Goal: Information Seeking & Learning: Learn about a topic

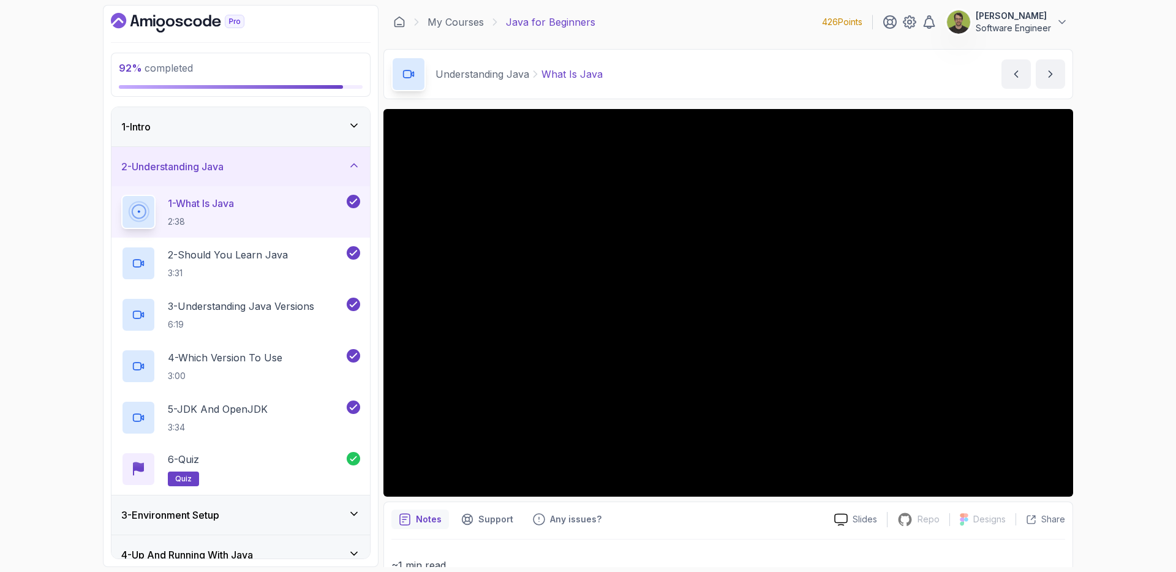
scroll to position [64, 0]
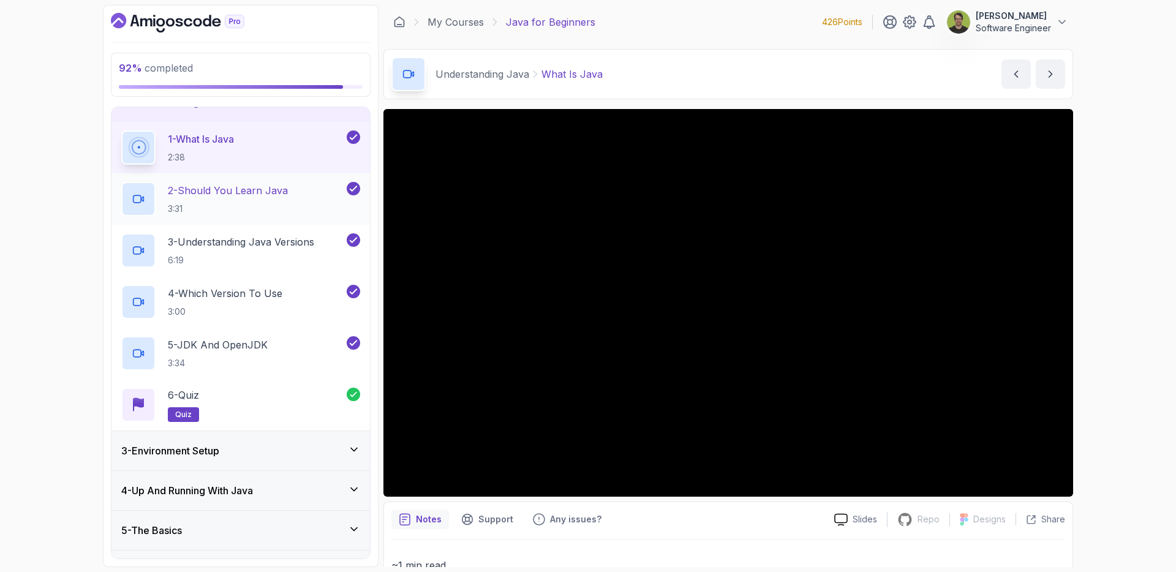
click at [251, 203] on p "3:31" at bounding box center [228, 209] width 120 height 12
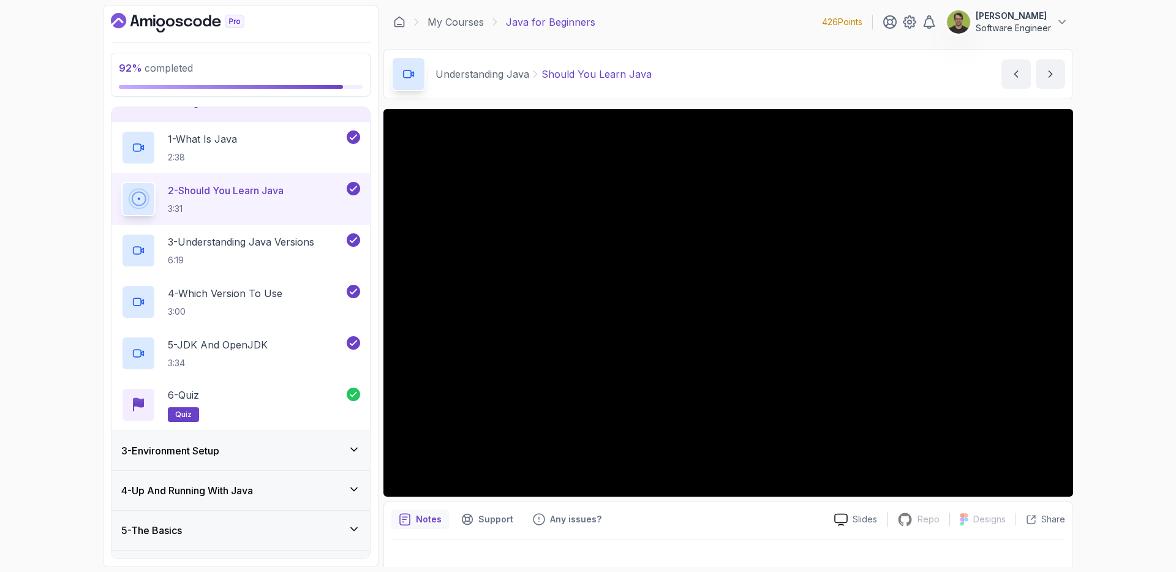
click at [121, 182] on button "2 - Should You Learn Java 3:31" at bounding box center [240, 199] width 239 height 34
click at [252, 254] on p "6:19" at bounding box center [241, 260] width 146 height 12
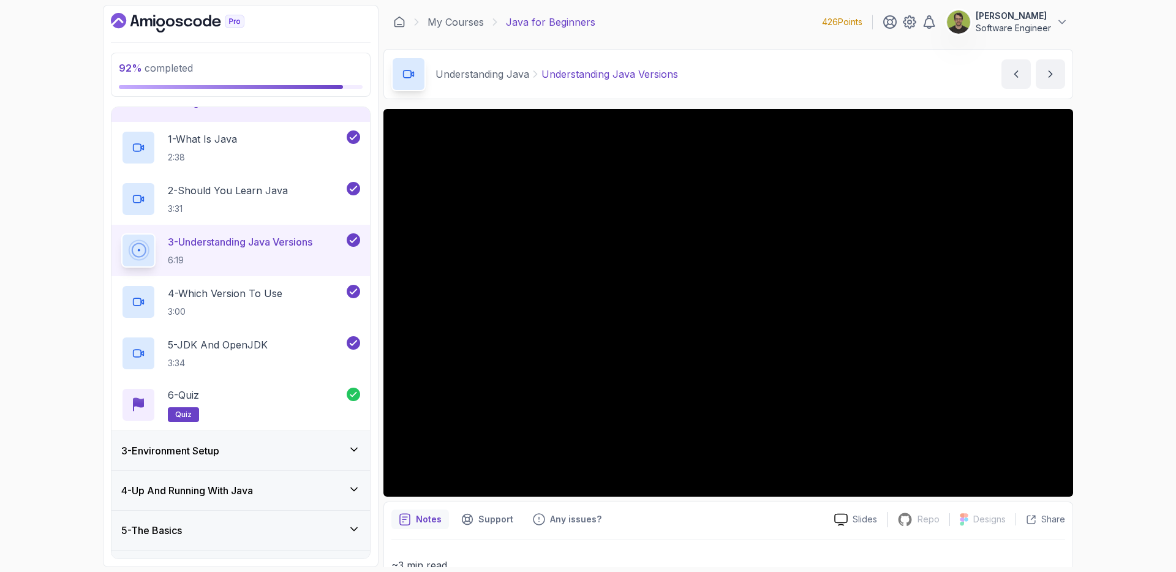
click at [121, 233] on button "3 - Understanding Java Versions 6:19" at bounding box center [240, 250] width 239 height 34
click at [276, 310] on p "3:00" at bounding box center [225, 312] width 115 height 12
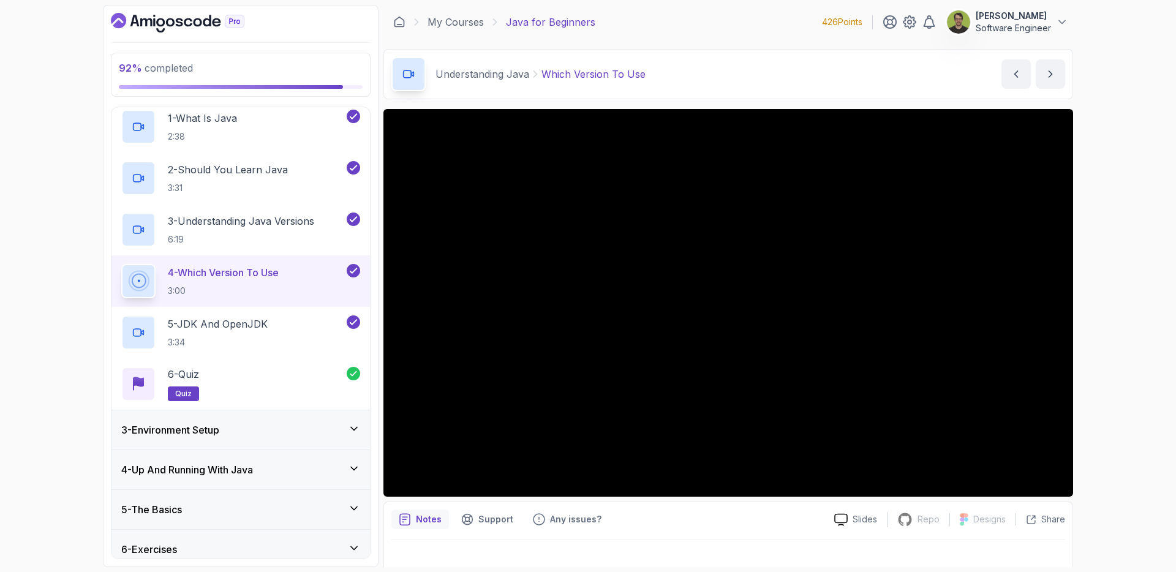
scroll to position [88, 0]
click at [242, 336] on p "3:34" at bounding box center [218, 340] width 100 height 12
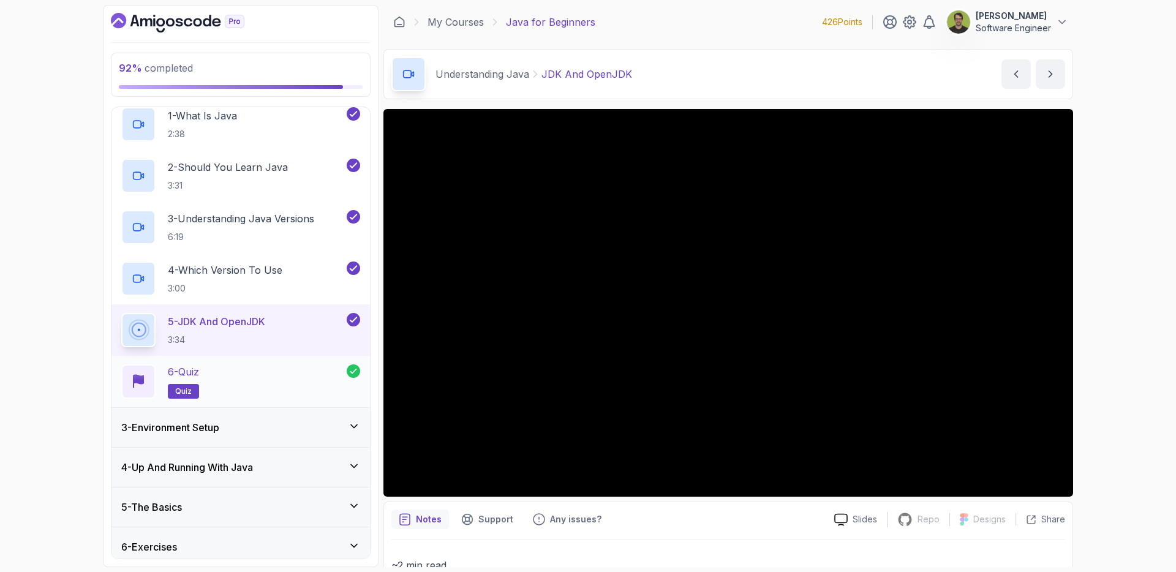
click at [121, 313] on button "5 - JDK And OpenJDK 3:34" at bounding box center [240, 330] width 239 height 34
click at [288, 375] on div "6 - Quiz quiz" at bounding box center [233, 381] width 225 height 34
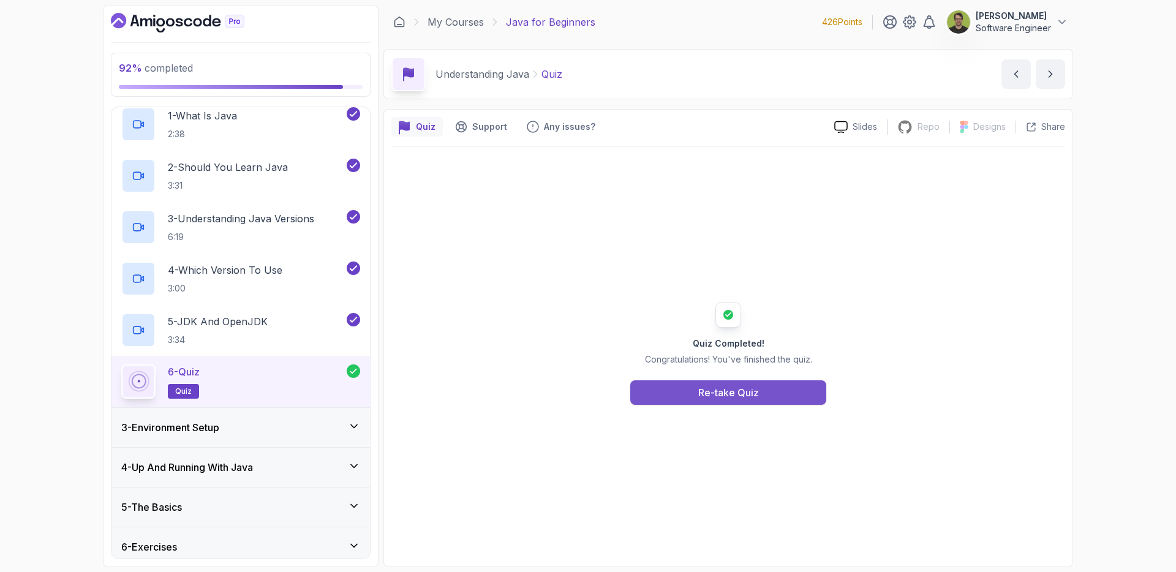
click at [752, 390] on div "Re-take Quiz" at bounding box center [728, 392] width 61 height 15
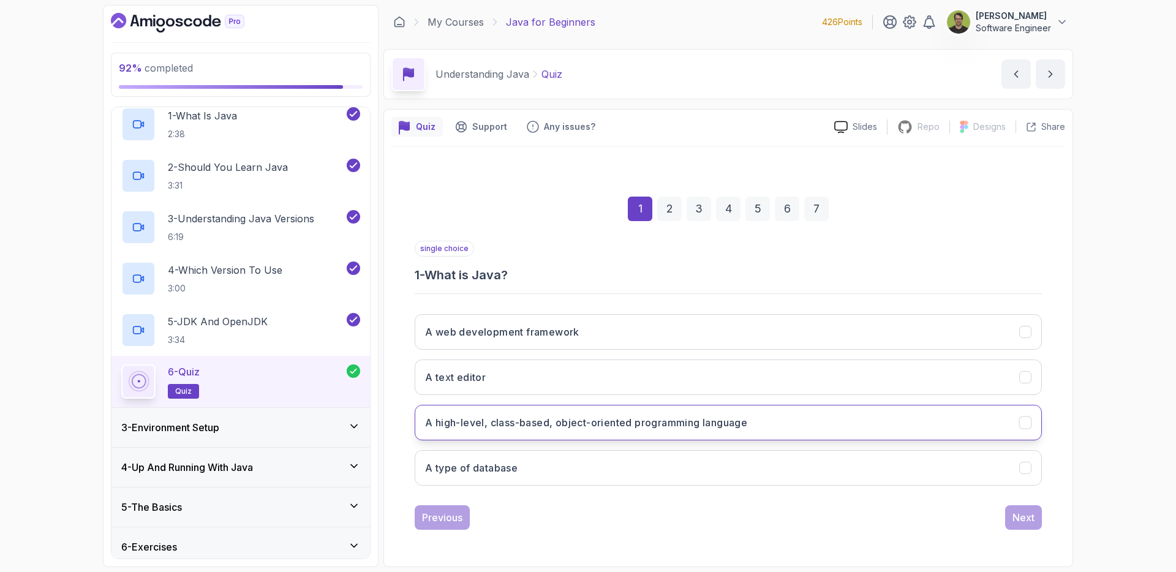
click at [618, 425] on h3 "A high-level, class-based, object-oriented programming language" at bounding box center [586, 422] width 322 height 15
click at [1018, 516] on div "Next" at bounding box center [1023, 517] width 22 height 15
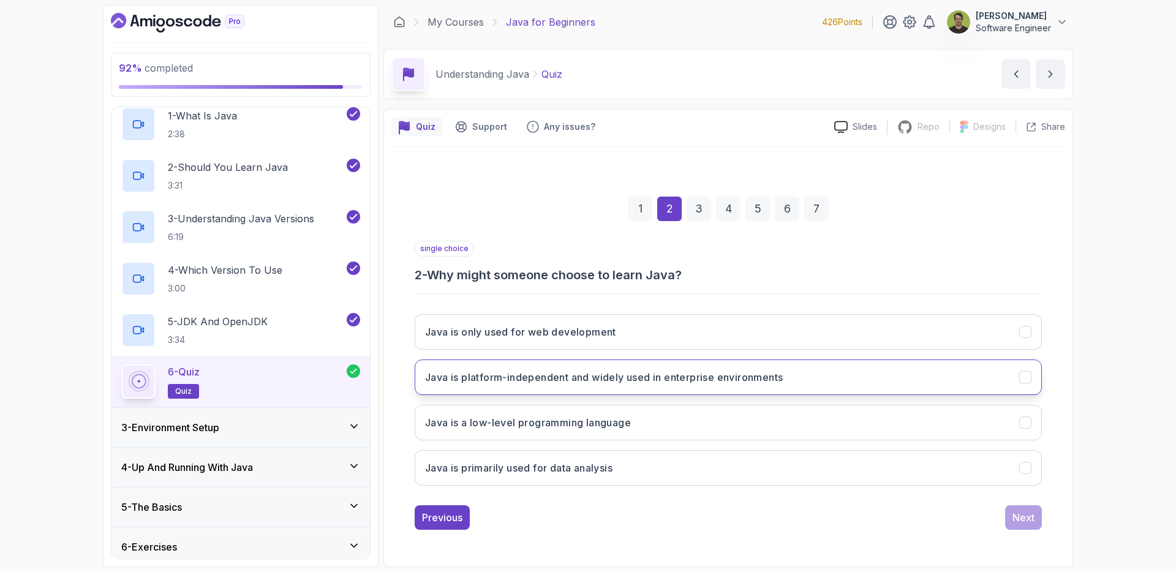
click at [1020, 377] on icon "Java is platform-independent and widely used in enterprise environments" at bounding box center [1026, 377] width 12 height 12
click at [1032, 521] on div "Next" at bounding box center [1023, 517] width 22 height 15
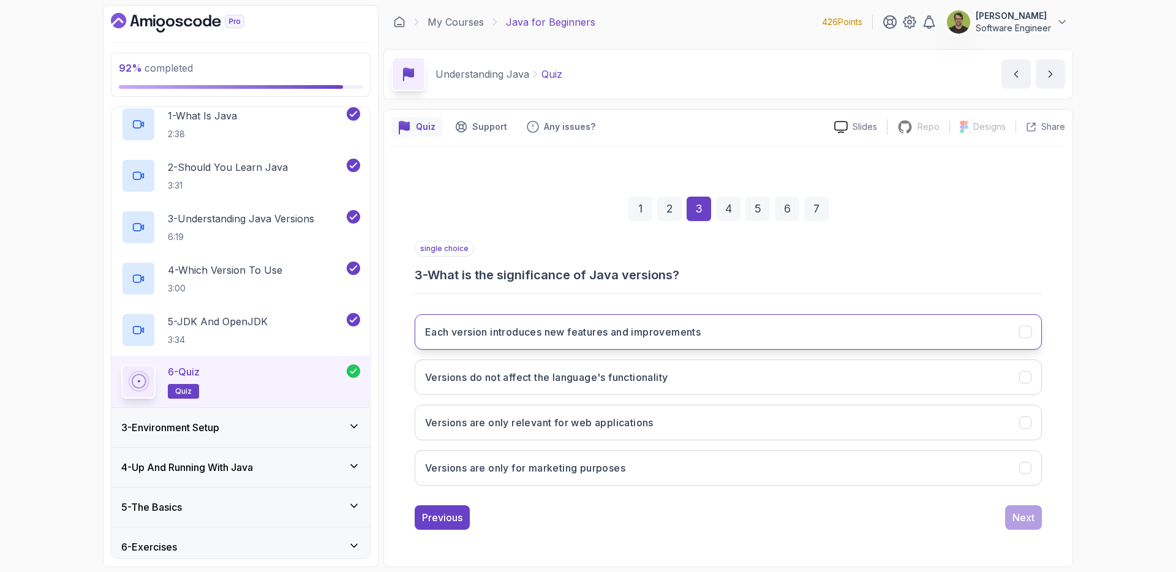
click at [950, 347] on button "Each version introduces new features and improvements" at bounding box center [728, 332] width 627 height 36
click at [1019, 516] on div "Next" at bounding box center [1023, 517] width 22 height 15
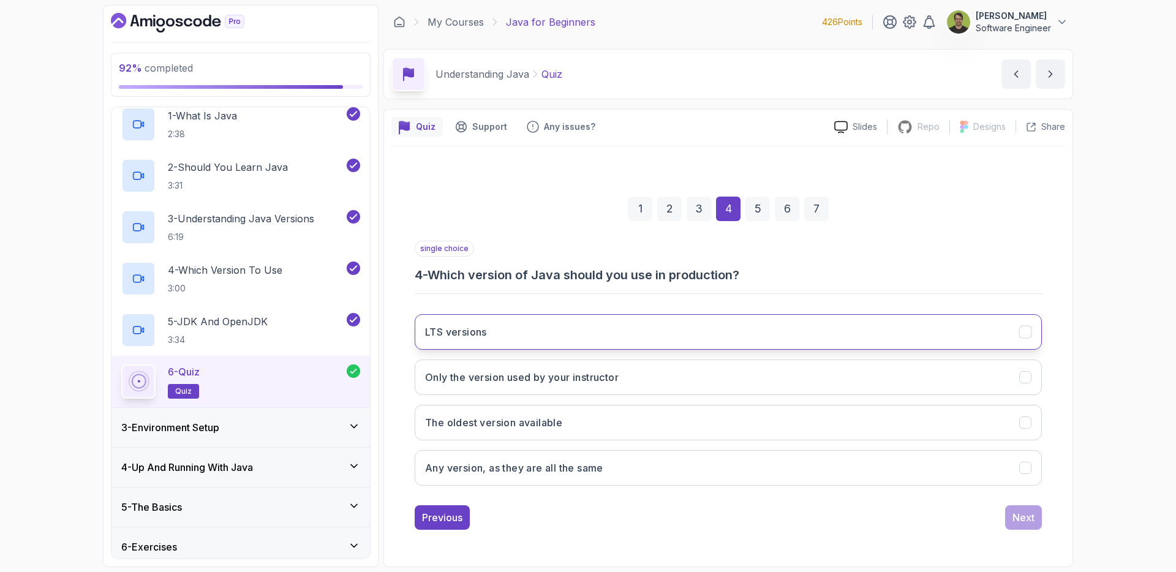
click at [989, 329] on button "LTS versions" at bounding box center [728, 332] width 627 height 36
click at [1018, 512] on div "Next" at bounding box center [1023, 517] width 22 height 15
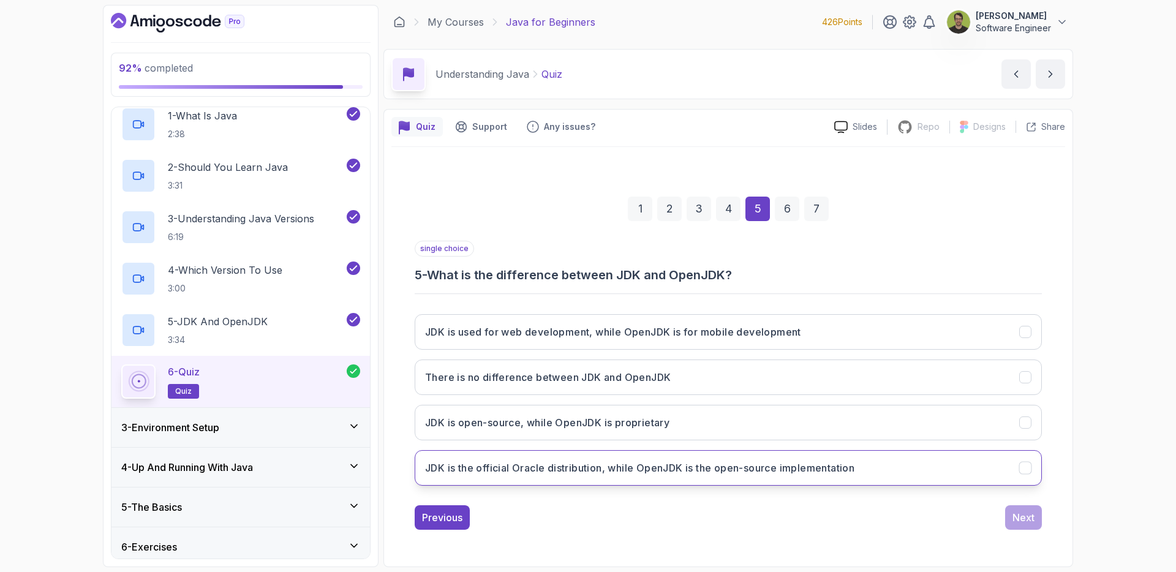
click at [953, 472] on button "JDK is the official Oracle distribution, while OpenJDK is the open-source imple…" at bounding box center [728, 468] width 627 height 36
click at [1015, 513] on div "Next" at bounding box center [1023, 517] width 22 height 15
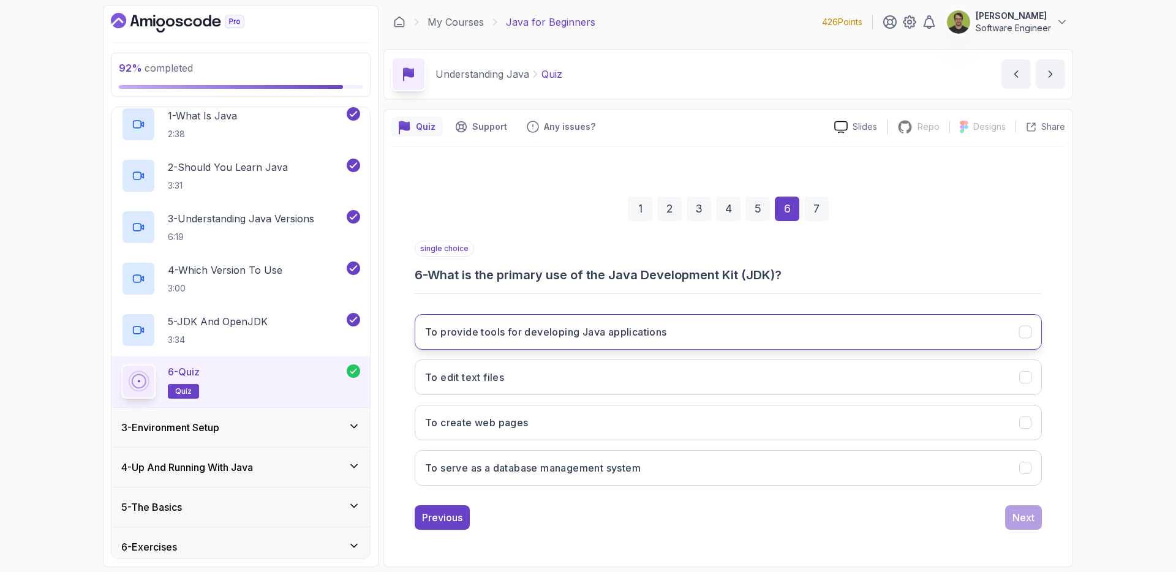
click at [941, 329] on button "To provide tools for developing Java applications" at bounding box center [728, 332] width 627 height 36
click at [1021, 514] on div "Next" at bounding box center [1023, 517] width 22 height 15
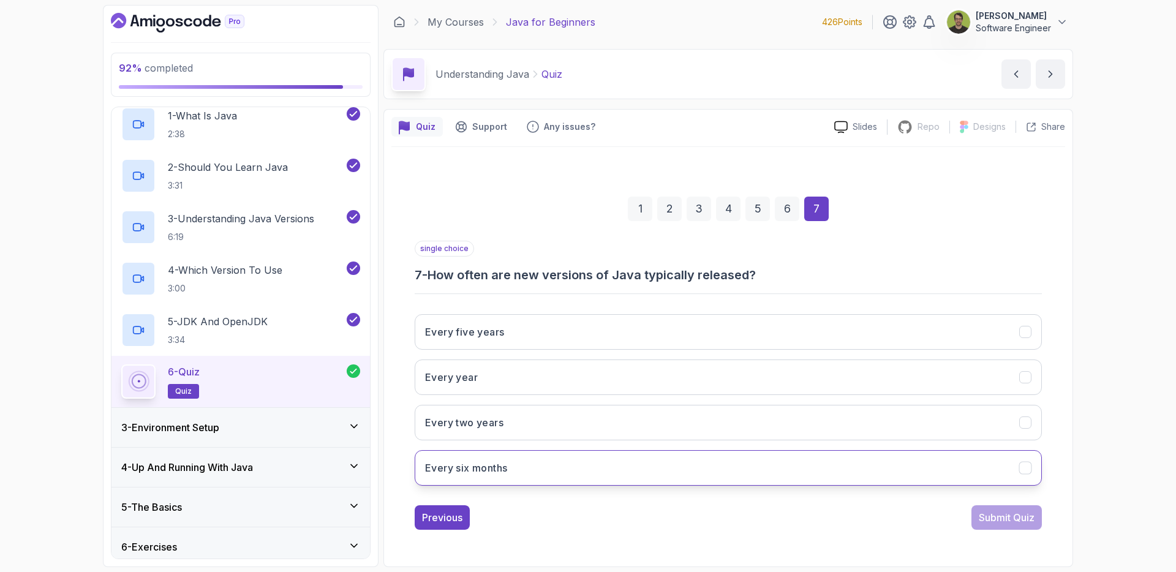
click at [1031, 461] on button "Every six months" at bounding box center [728, 468] width 627 height 36
click at [1015, 507] on button "Submit Quiz" at bounding box center [1006, 517] width 70 height 24
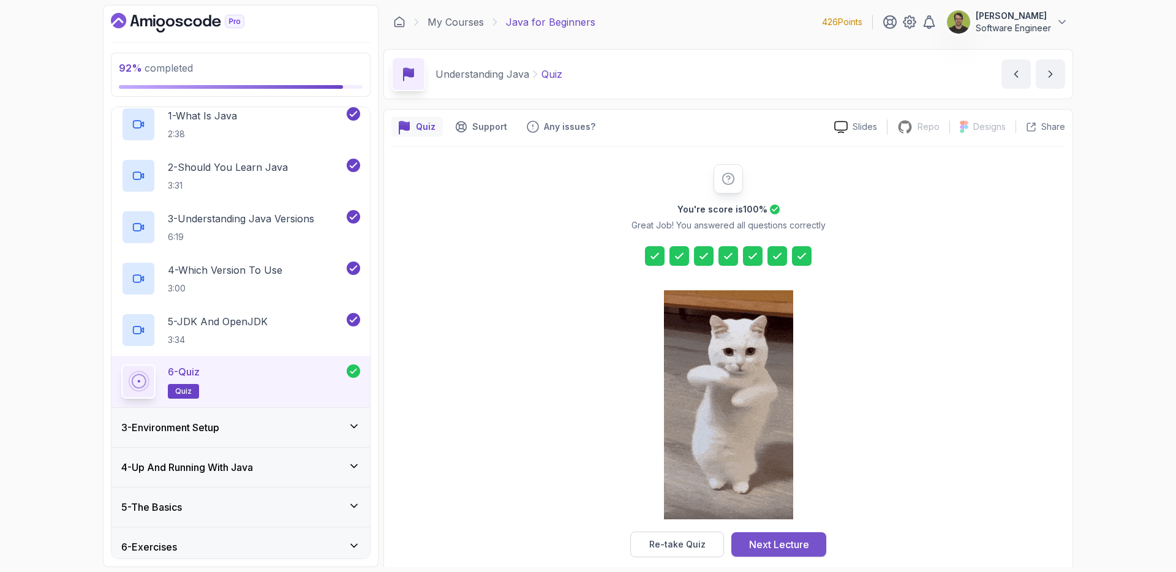
click at [792, 541] on div "Next Lecture" at bounding box center [779, 544] width 60 height 15
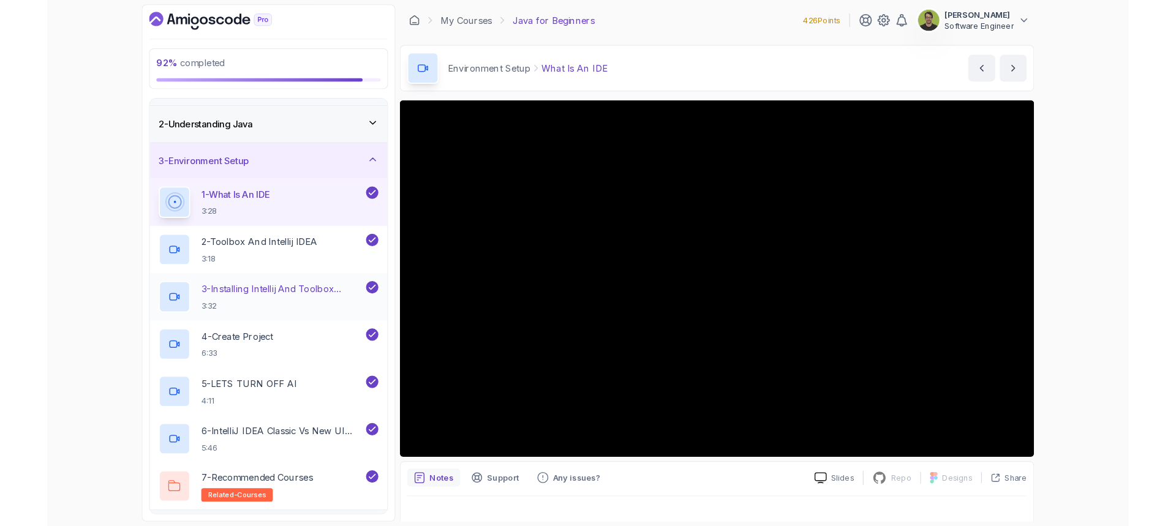
scroll to position [94, 0]
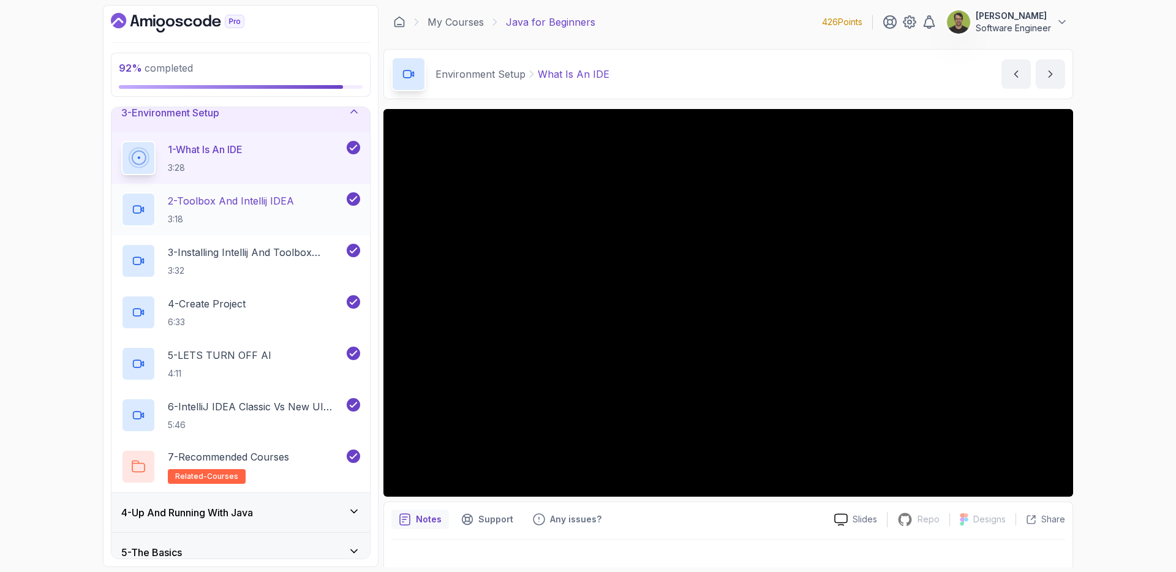
click at [263, 198] on p "2 - Toolbox And Intellij IDEA" at bounding box center [231, 201] width 126 height 15
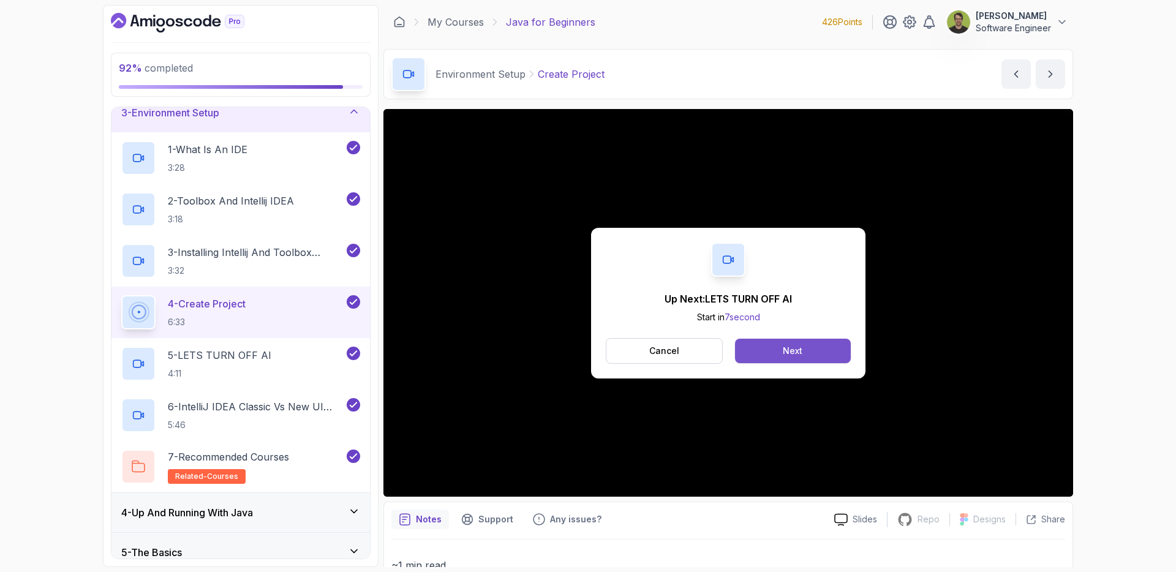
click at [801, 350] on div "Next" at bounding box center [793, 351] width 20 height 12
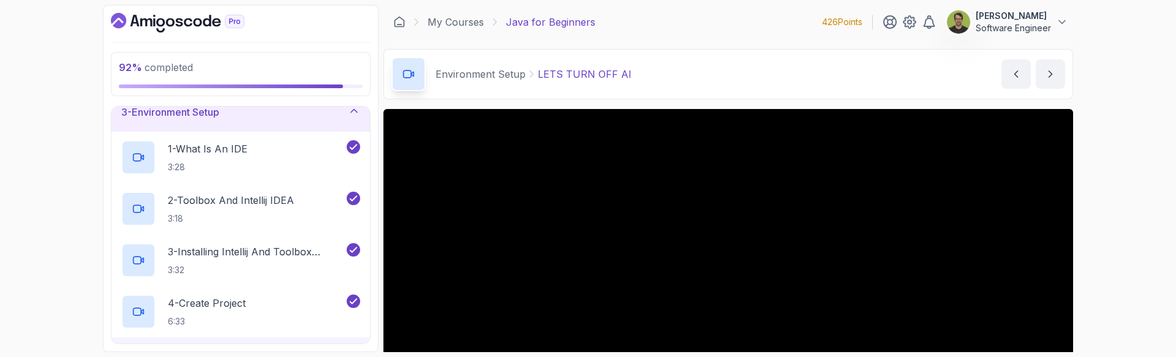
click at [68, 98] on div "92 % completed 1 - Intro 2 - Understanding Java 3 - Environment Setup 1 - What …" at bounding box center [588, 178] width 1176 height 357
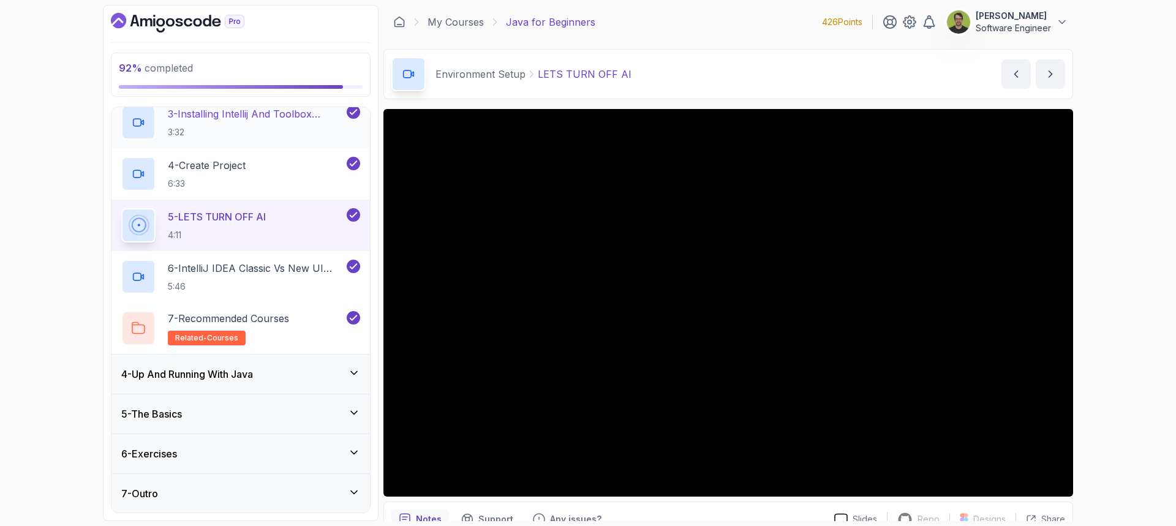
scroll to position [233, 0]
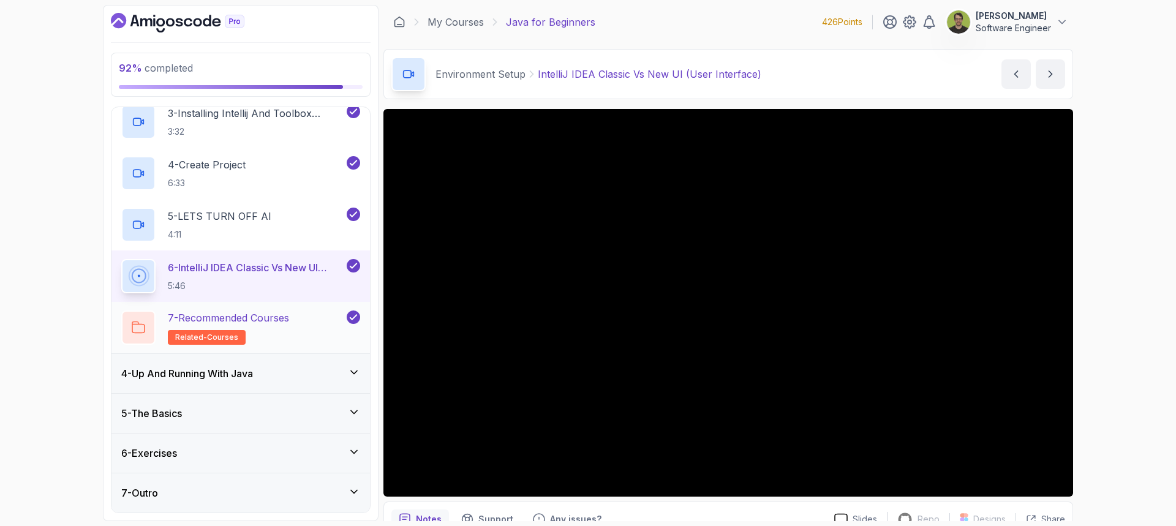
click at [271, 326] on h2 "7 - Recommended Courses related-courses" at bounding box center [228, 327] width 121 height 34
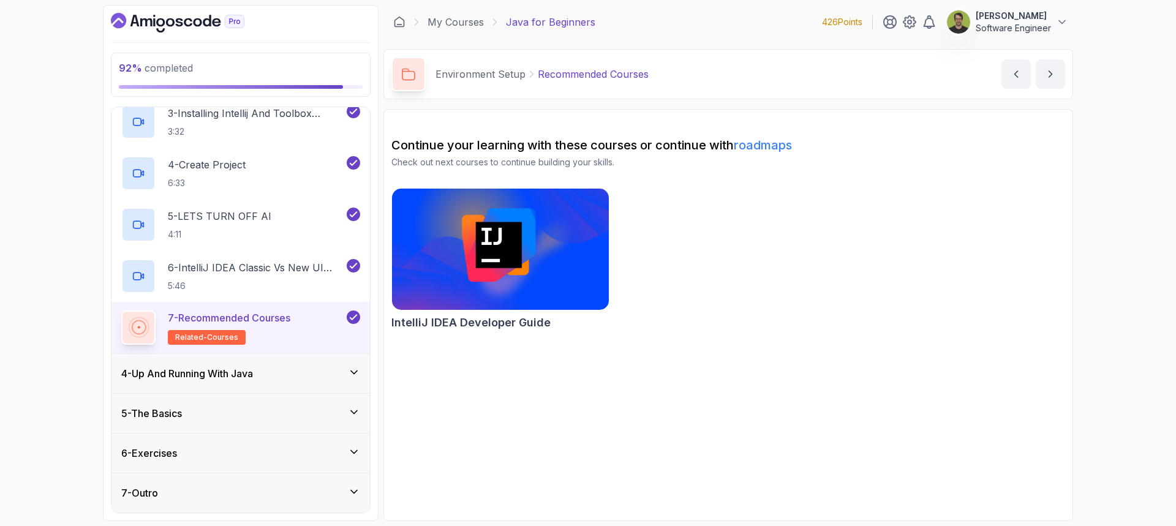
click at [291, 370] on div "4 - Up And Running With Java" at bounding box center [240, 373] width 239 height 15
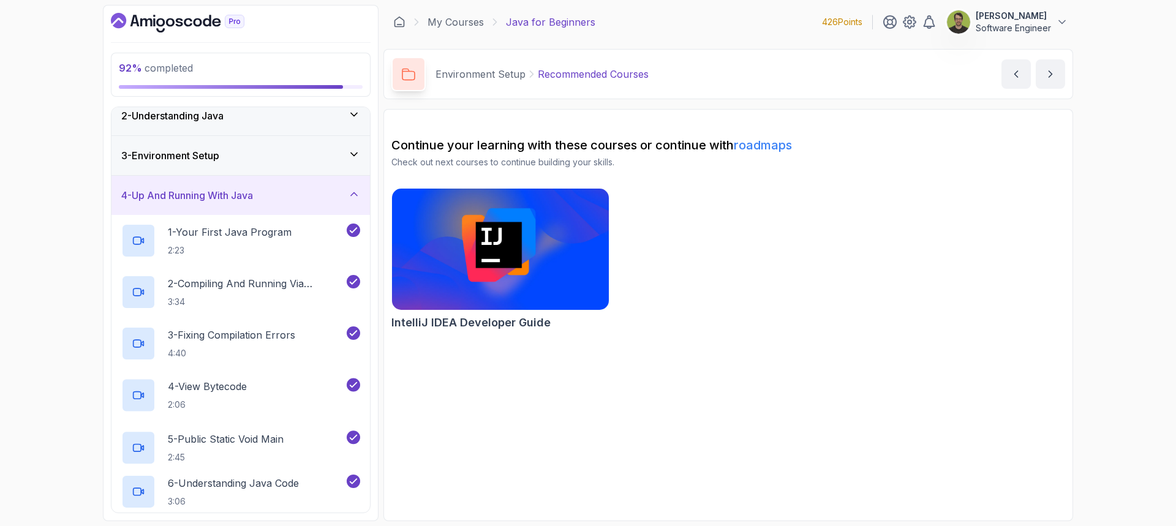
scroll to position [50, 0]
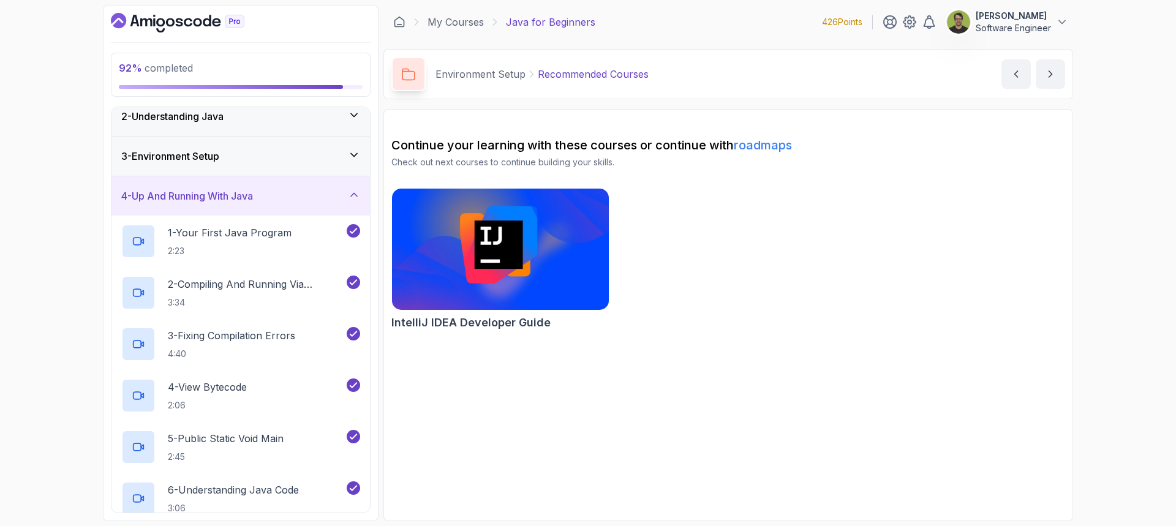
click at [508, 250] on img at bounding box center [500, 249] width 228 height 127
click at [285, 236] on p "1 - Your First Java Program" at bounding box center [230, 232] width 124 height 15
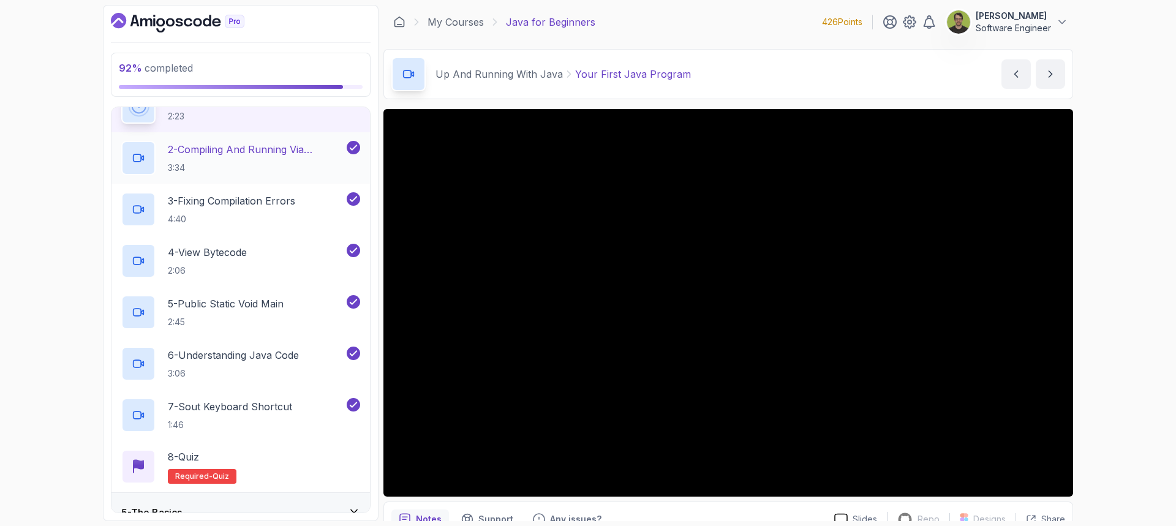
scroll to position [284, 0]
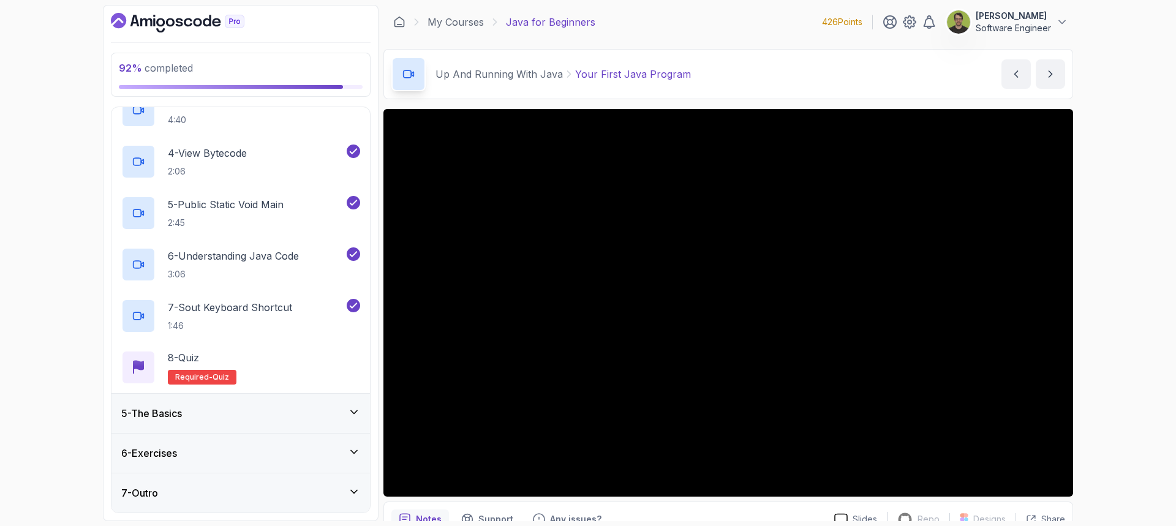
click at [282, 447] on div "6 - Exercises" at bounding box center [240, 453] width 239 height 15
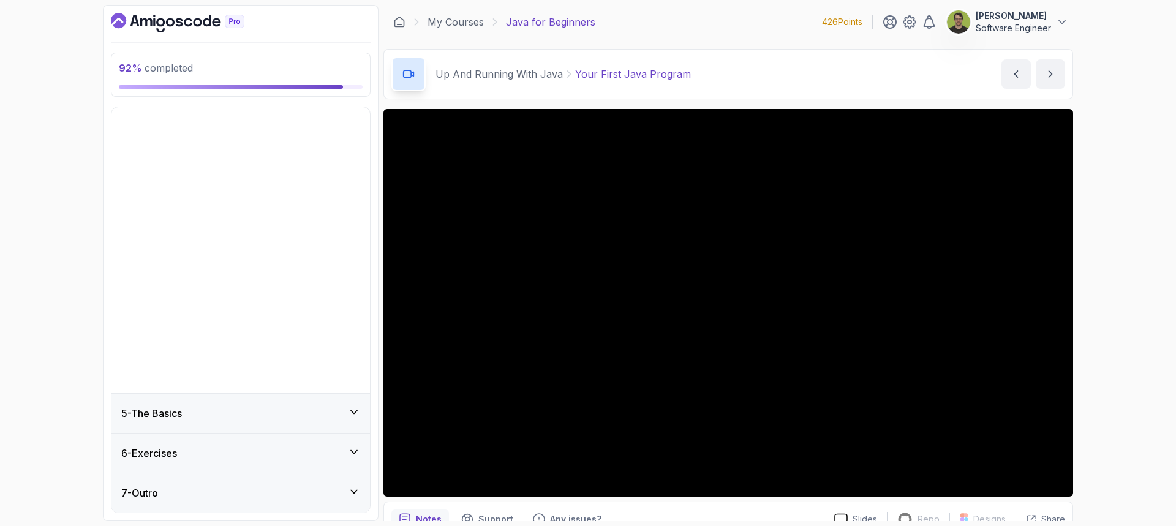
scroll to position [0, 0]
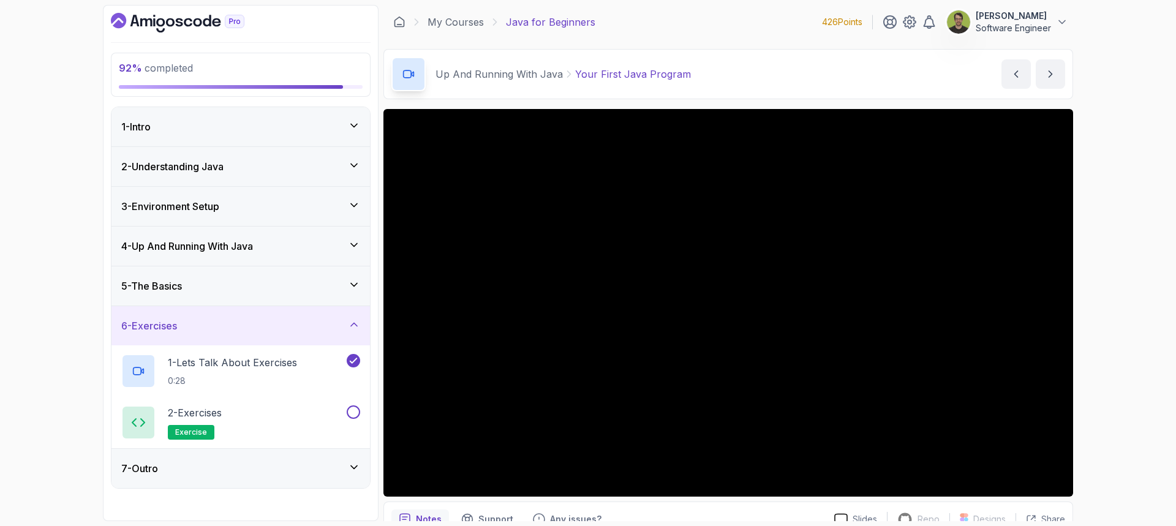
click at [287, 249] on div "4 - Up And Running With Java" at bounding box center [240, 246] width 239 height 15
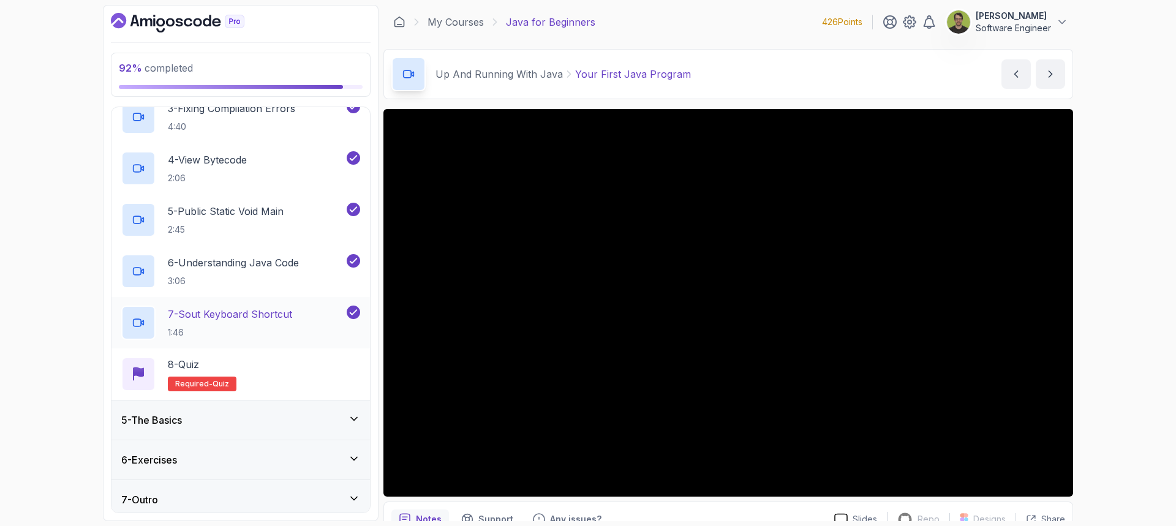
scroll to position [284, 0]
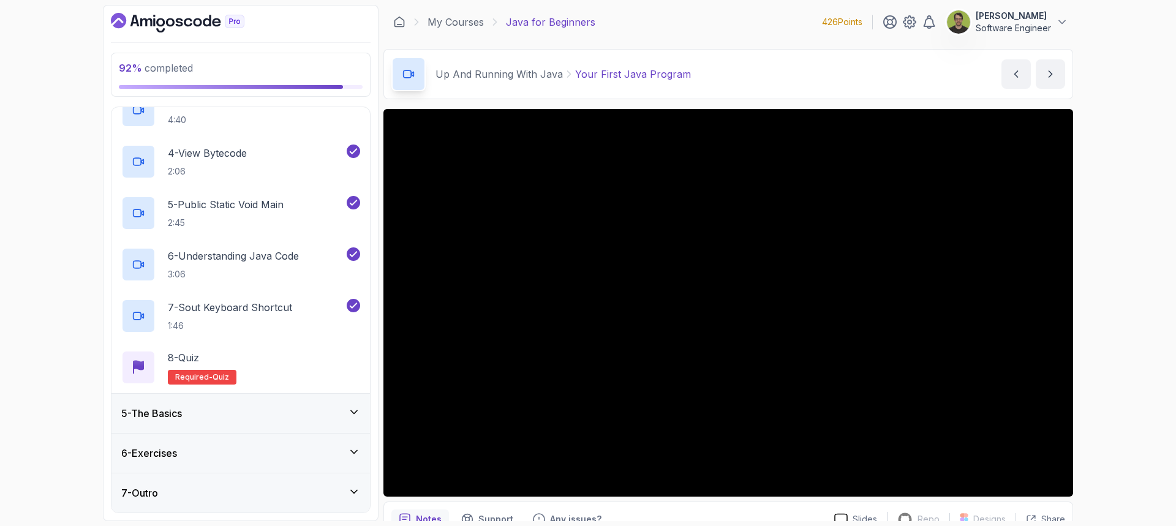
click at [287, 402] on div "5 - The Basics" at bounding box center [240, 413] width 258 height 39
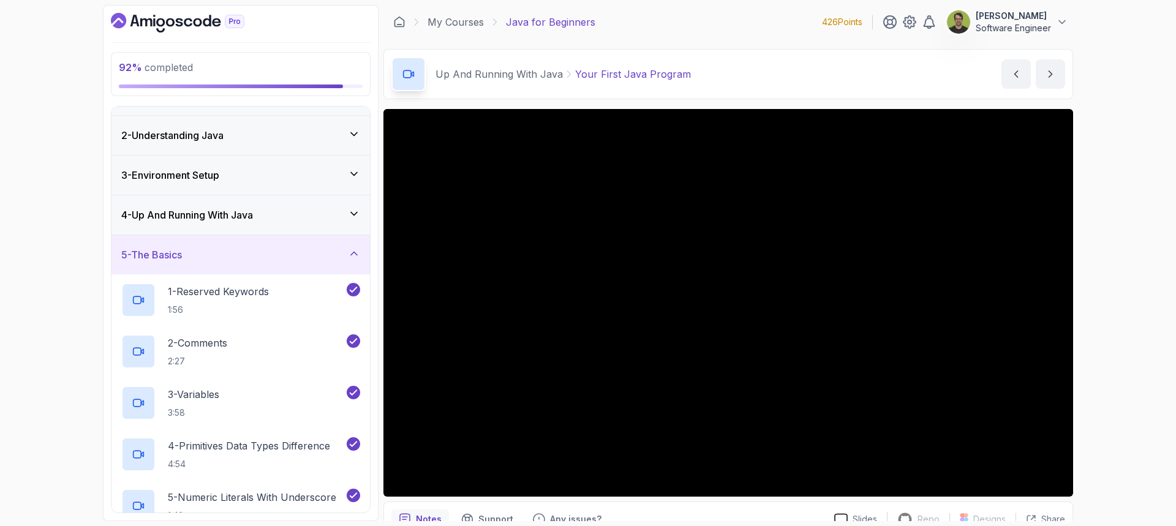
scroll to position [0, 0]
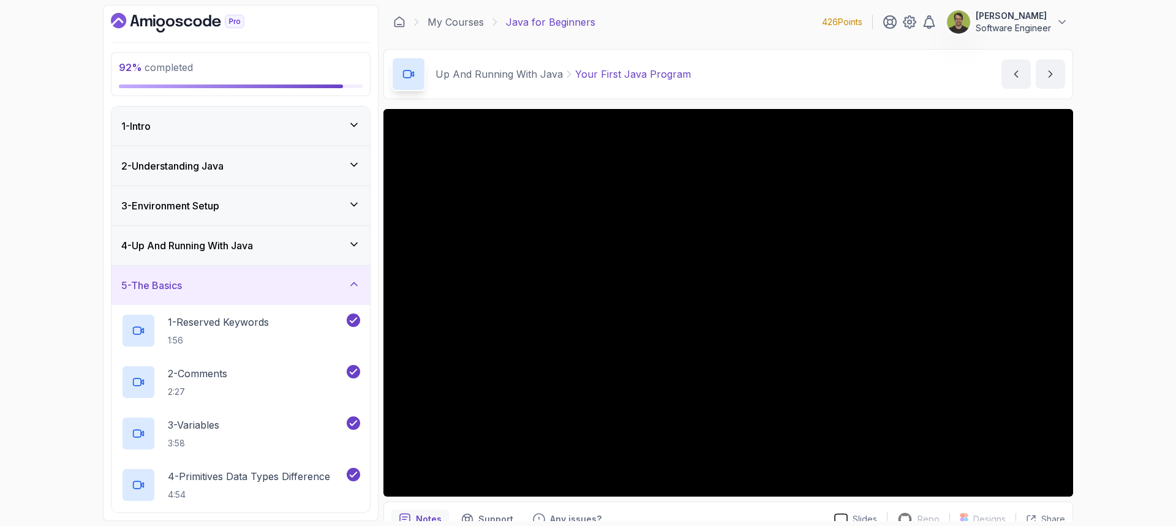
click at [311, 287] on div "5 - The Basics" at bounding box center [240, 285] width 239 height 15
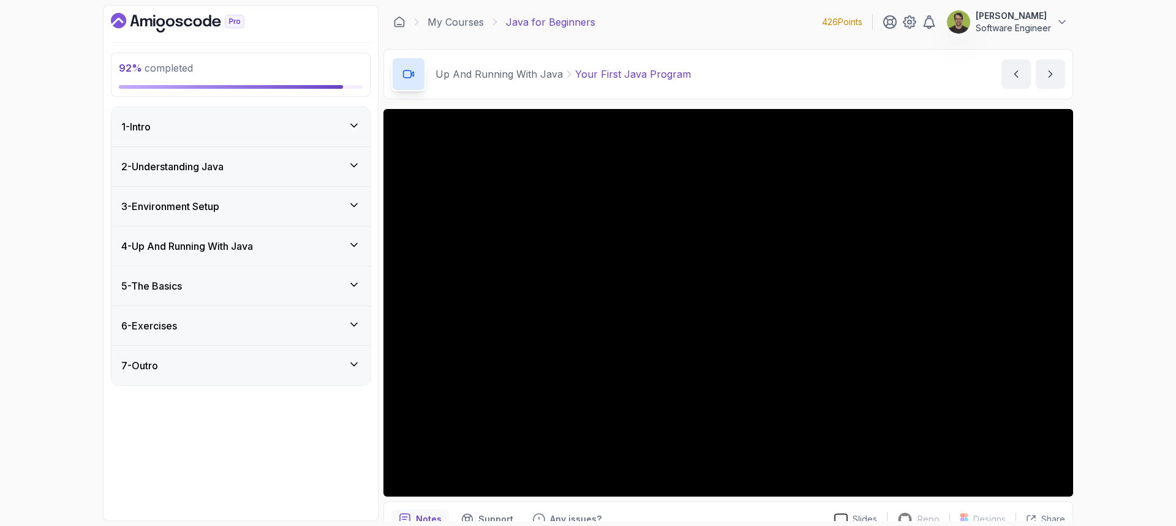
click at [284, 249] on div "4 - Up And Running With Java" at bounding box center [240, 246] width 239 height 15
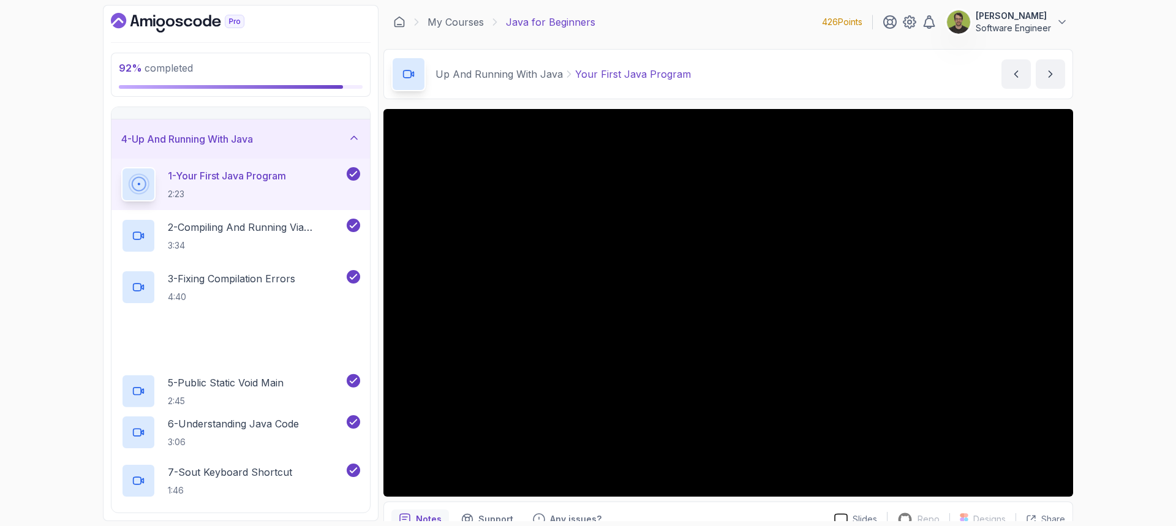
scroll to position [109, 0]
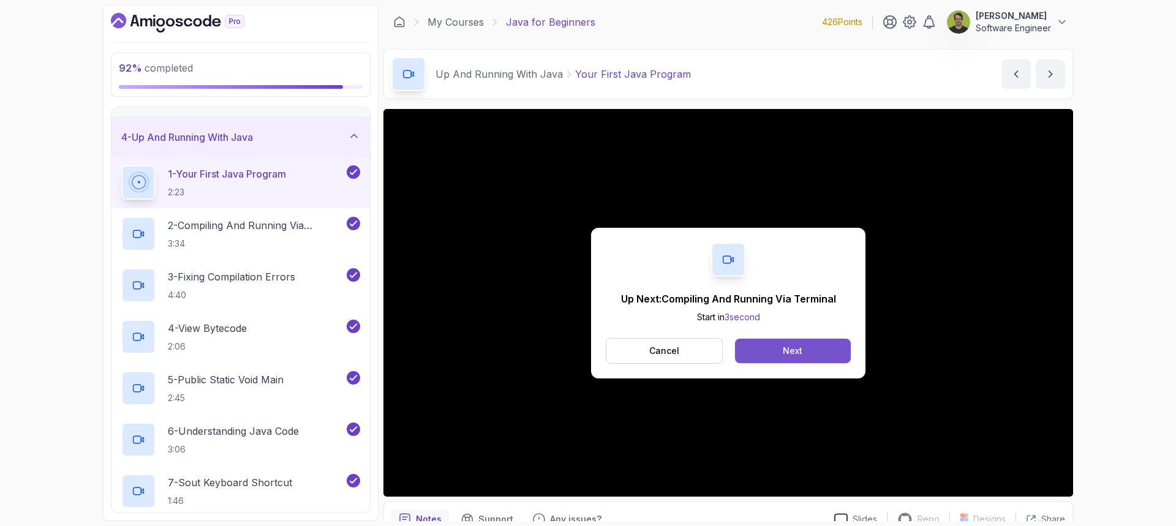
click at [799, 354] on div "Next" at bounding box center [793, 351] width 20 height 12
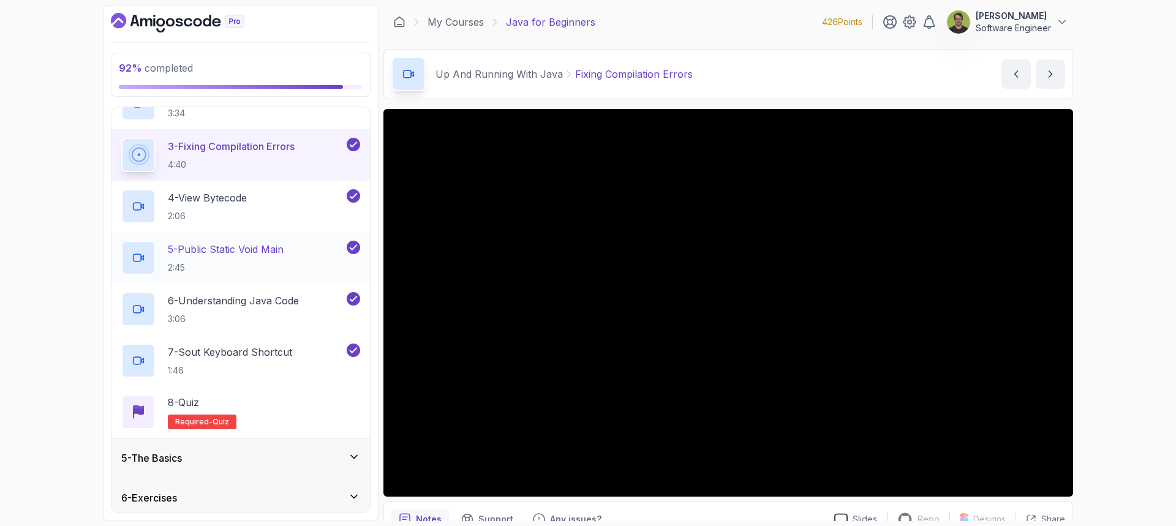
scroll to position [241, 0]
click at [208, 201] on p "4 - View Bytecode" at bounding box center [207, 196] width 79 height 15
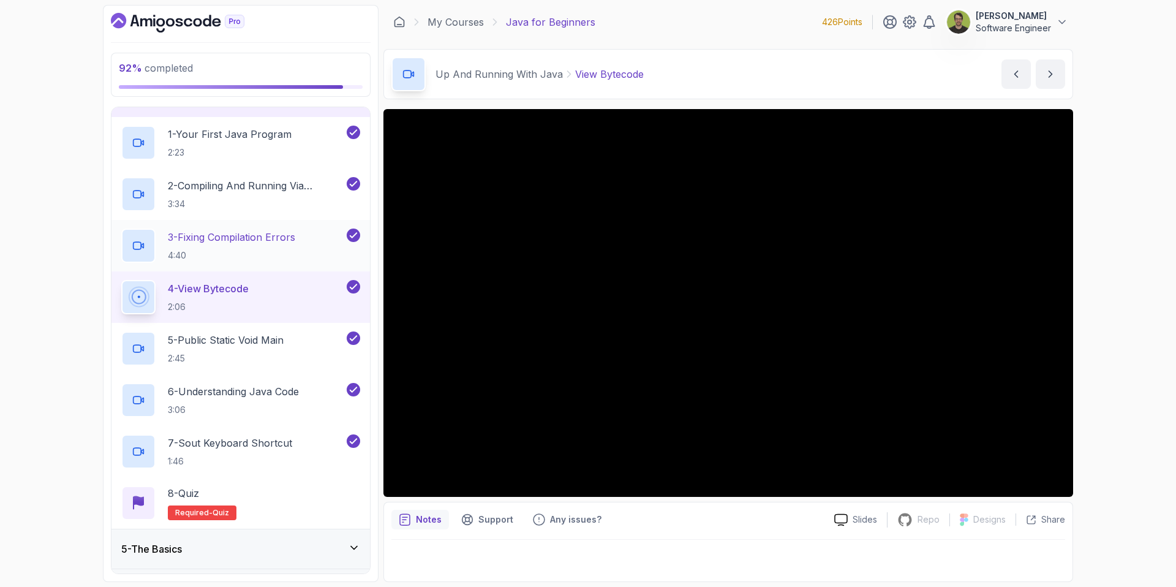
scroll to position [224, 0]
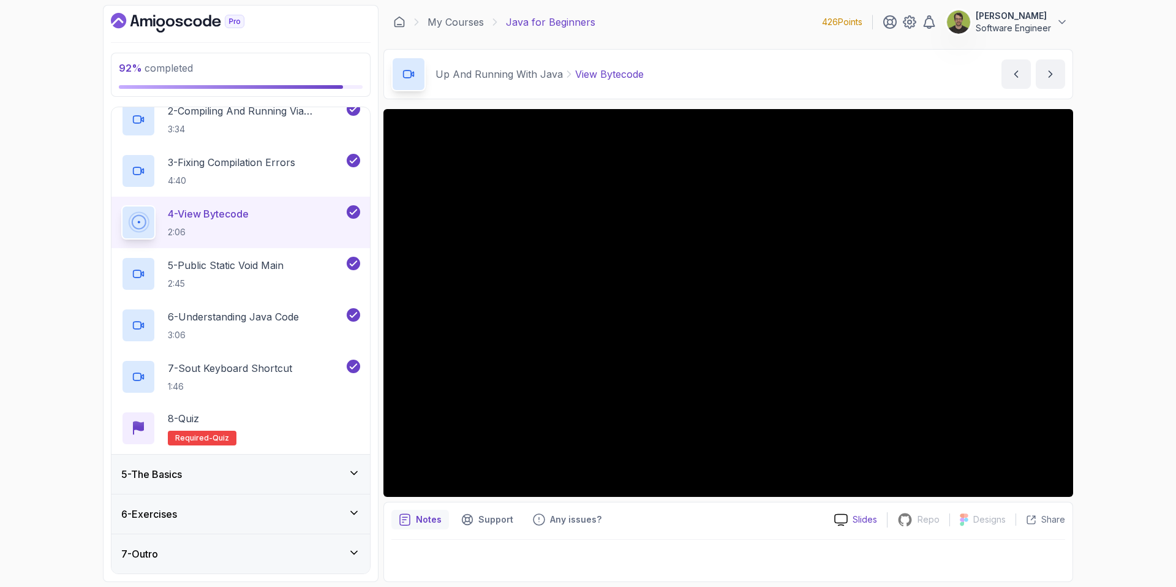
click at [856, 521] on p "Slides" at bounding box center [864, 519] width 24 height 12
click at [505, 514] on p "Support" at bounding box center [495, 519] width 35 height 12
click at [551, 515] on p "Any issues?" at bounding box center [575, 519] width 51 height 12
click at [432, 521] on p "Notes" at bounding box center [429, 519] width 26 height 12
click at [564, 567] on div at bounding box center [728, 556] width 674 height 34
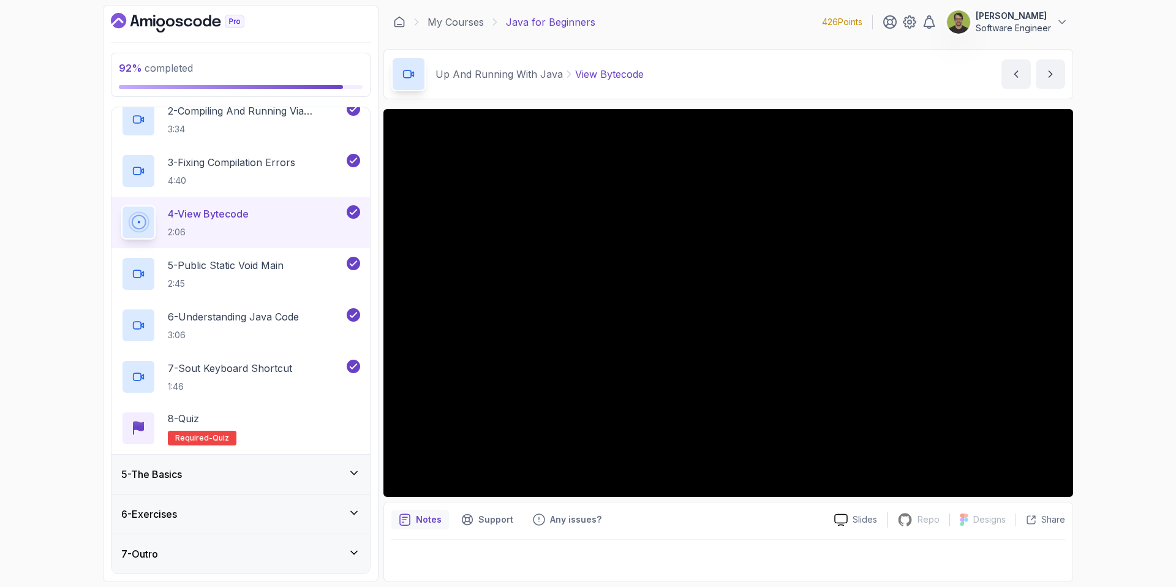
click at [600, 557] on div at bounding box center [728, 556] width 674 height 34
click at [503, 519] on p "Support" at bounding box center [495, 519] width 35 height 12
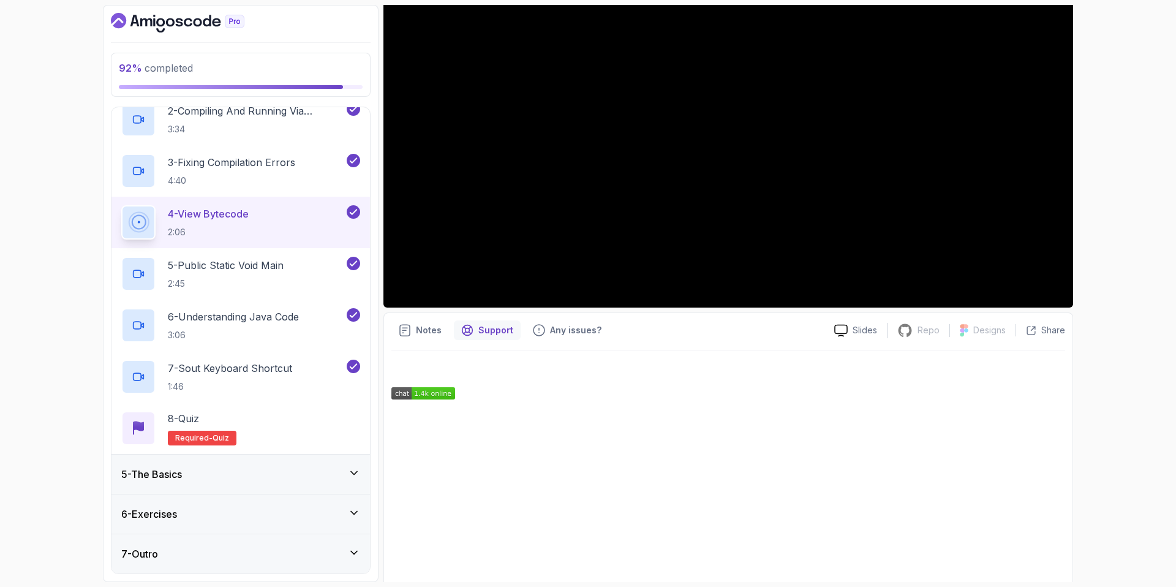
scroll to position [235, 0]
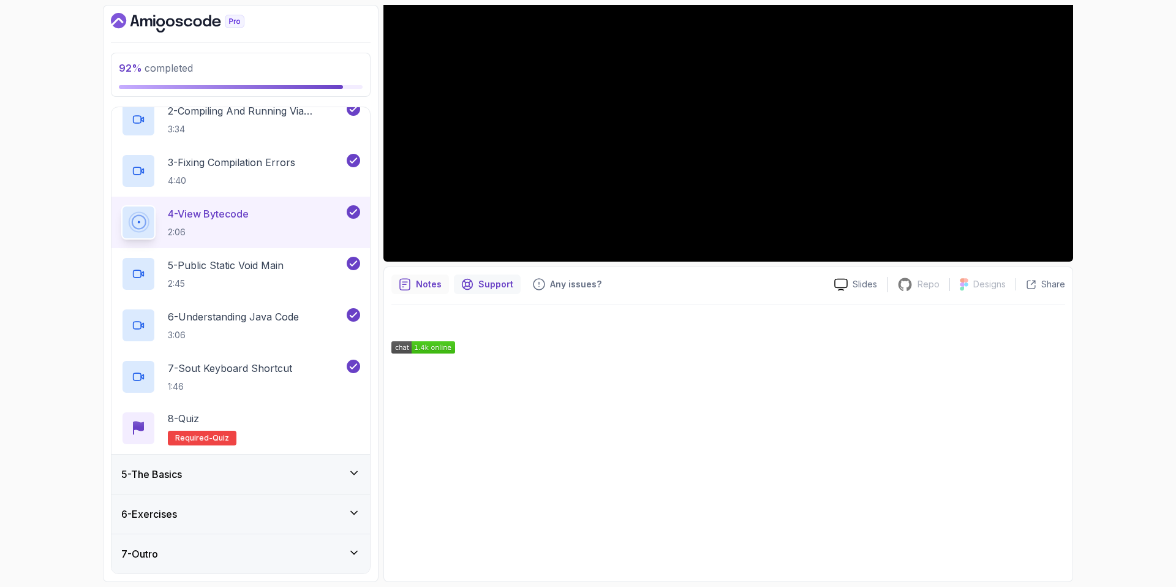
click at [427, 287] on p "Notes" at bounding box center [429, 284] width 26 height 12
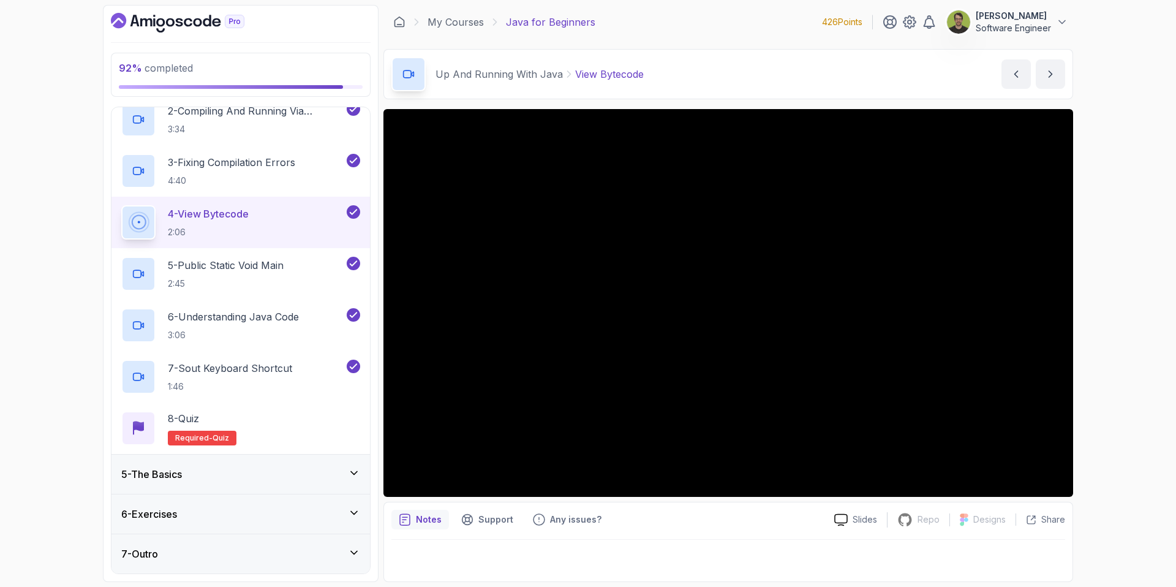
scroll to position [0, 0]
click at [630, 571] on div at bounding box center [728, 556] width 674 height 34
click at [588, 521] on p "Any issues?" at bounding box center [575, 519] width 51 height 12
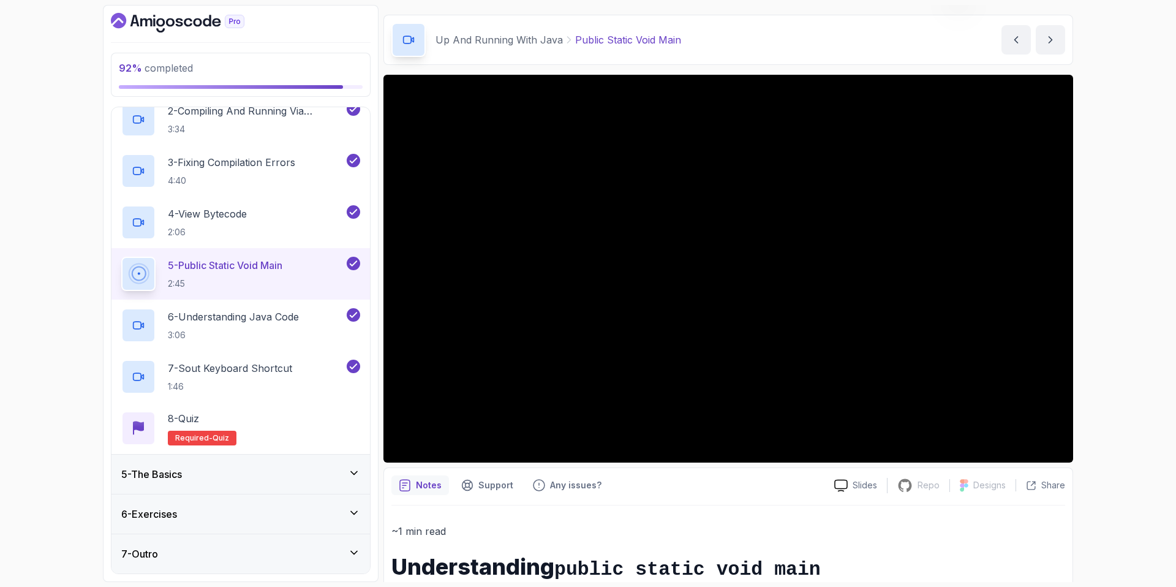
scroll to position [12, 0]
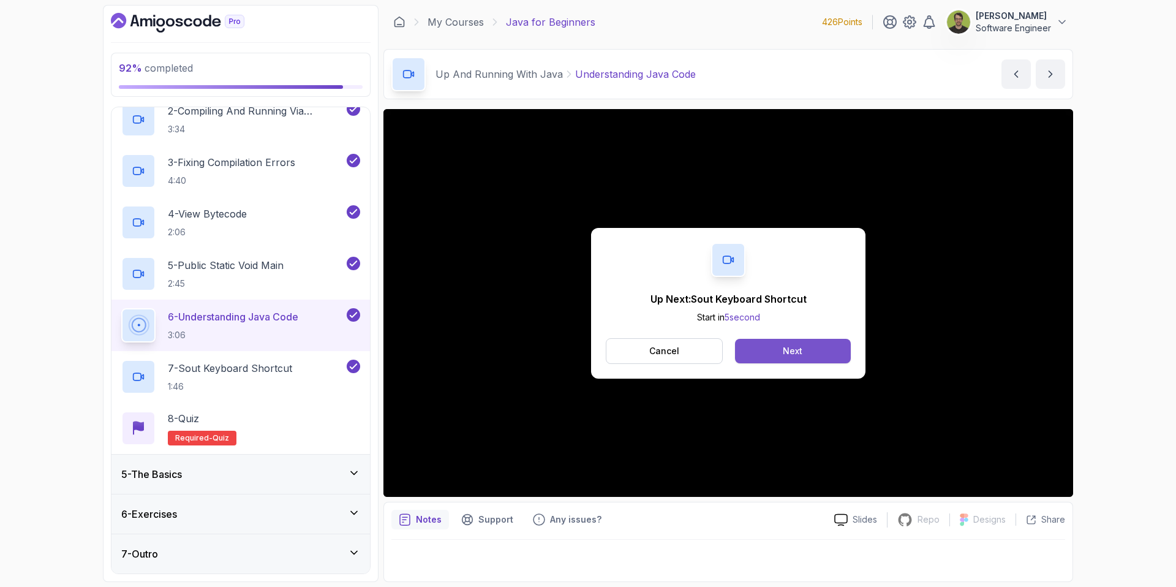
click at [790, 350] on div "Next" at bounding box center [793, 351] width 20 height 12
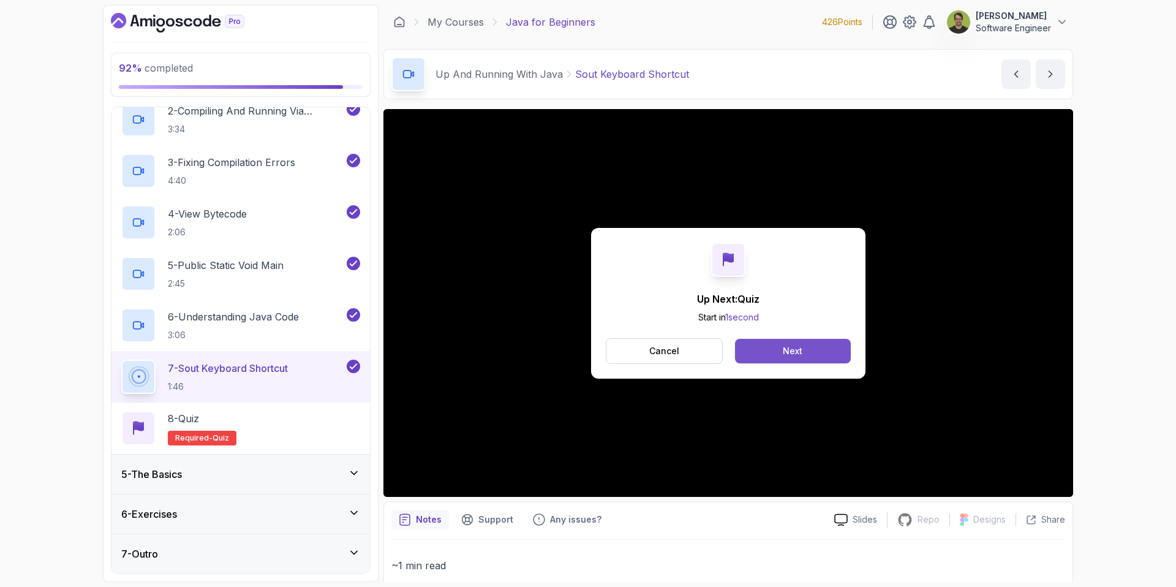
click at [816, 350] on button "Next" at bounding box center [793, 351] width 116 height 24
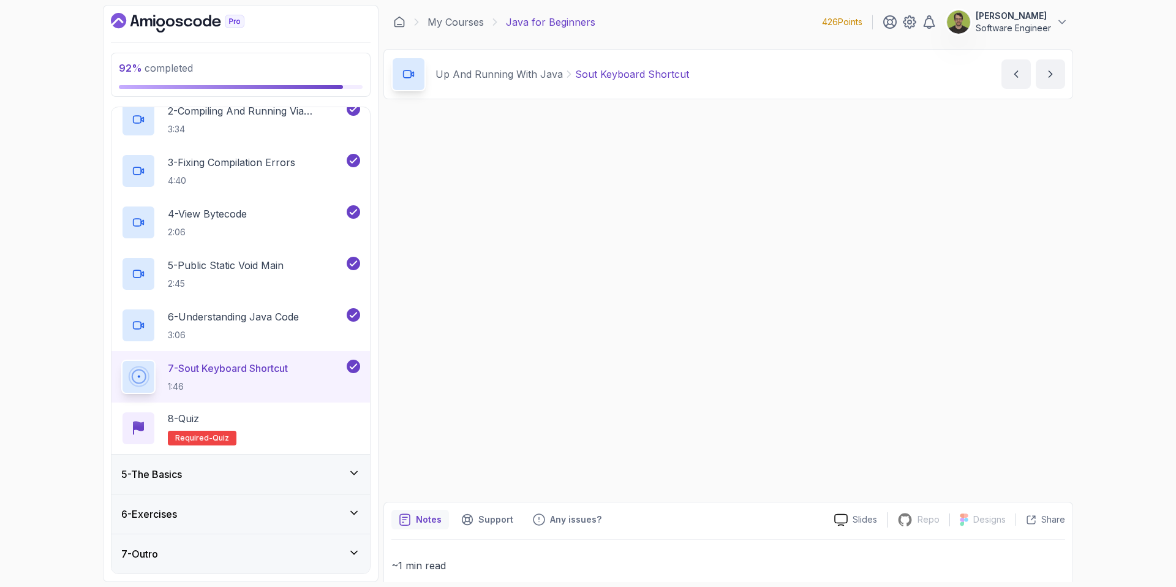
click at [816, 350] on div "Up Next: Quiz Start in 1 second Cancel Next" at bounding box center [728, 303] width 274 height 151
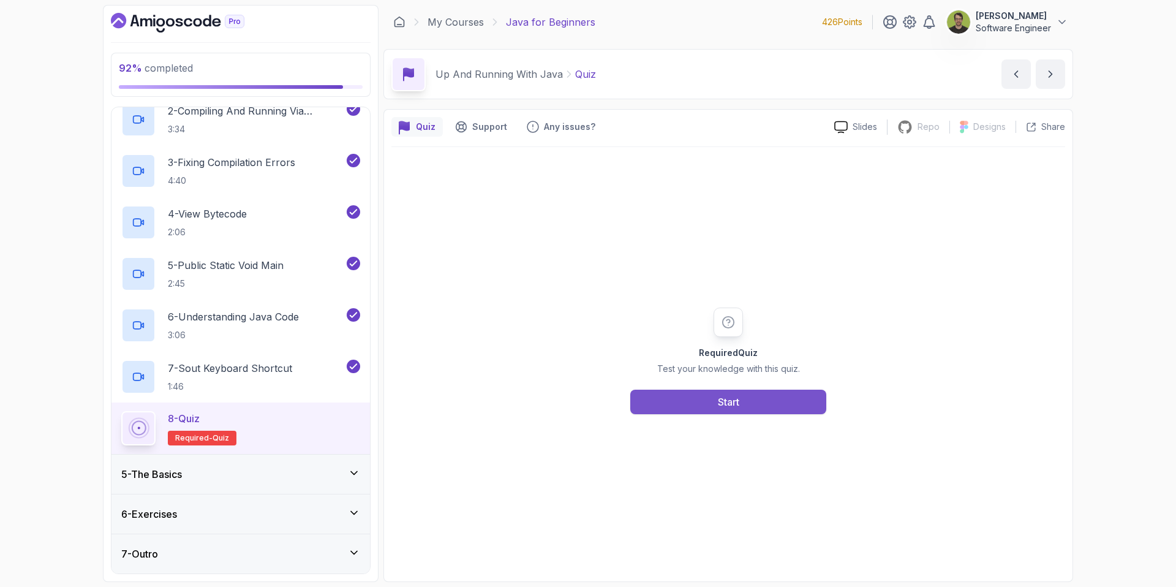
click at [750, 390] on button "Start" at bounding box center [728, 401] width 196 height 24
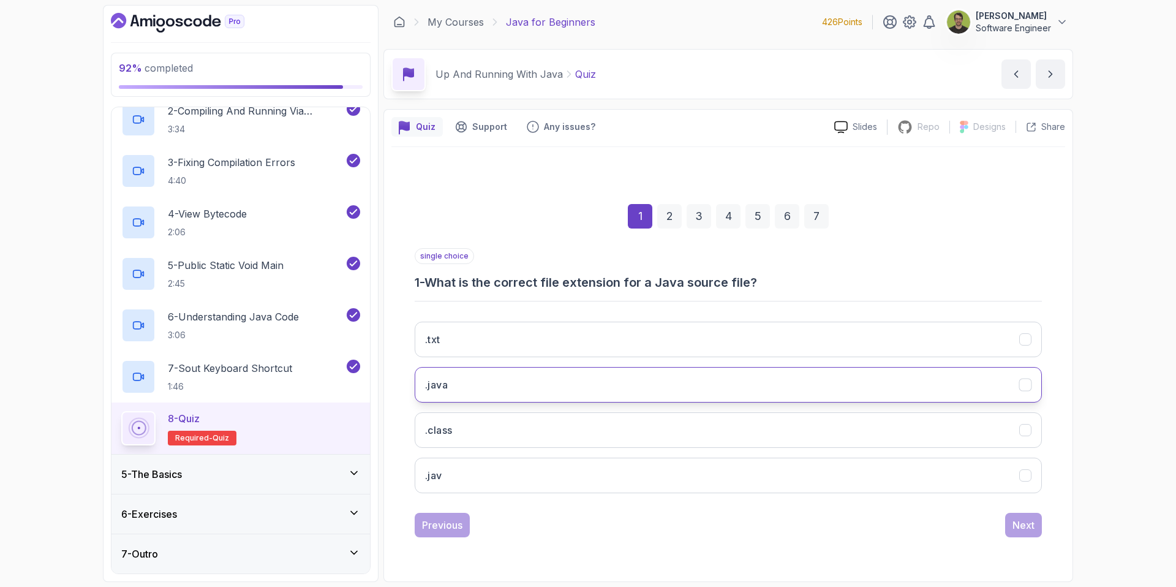
click at [723, 384] on button ".java" at bounding box center [728, 385] width 627 height 36
click at [1040, 528] on button "Next" at bounding box center [1023, 525] width 37 height 24
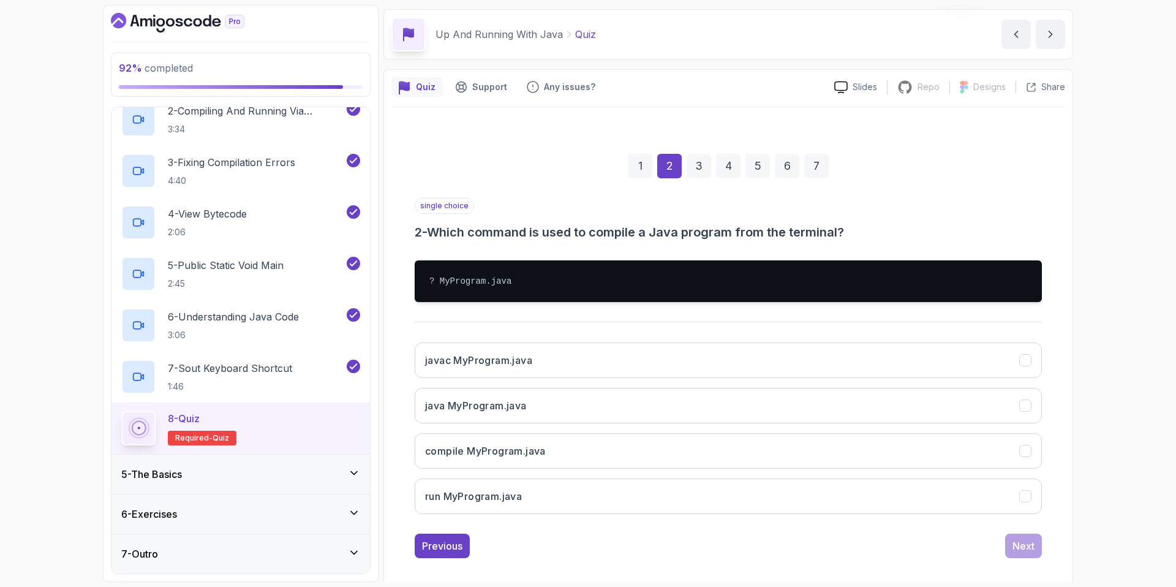
scroll to position [51, 0]
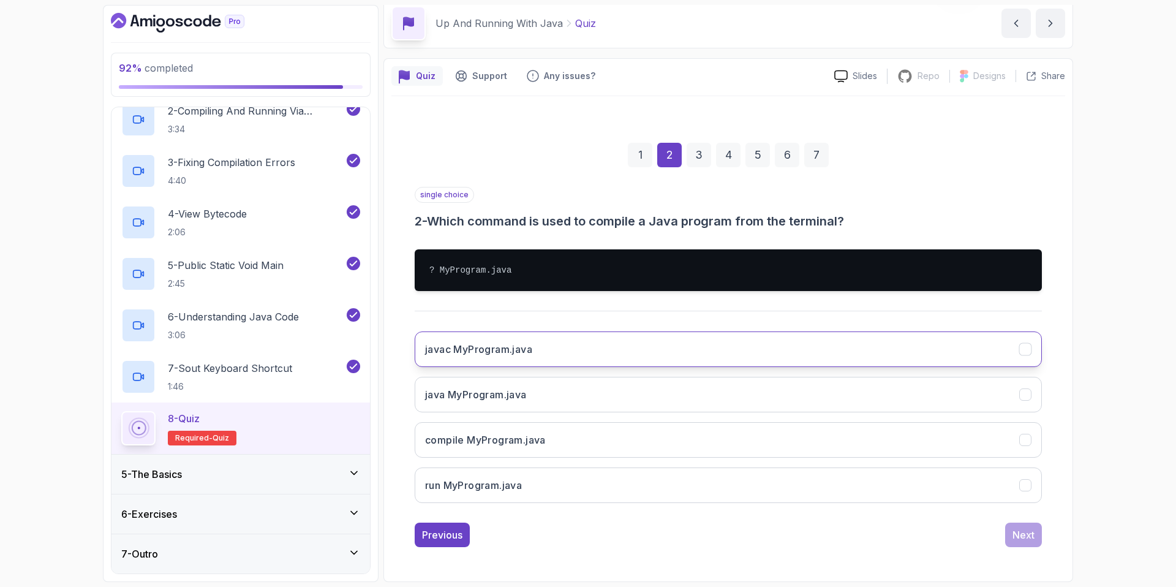
click at [758, 355] on button "javac MyProgram.java" at bounding box center [728, 349] width 627 height 36
click at [1029, 538] on div "Next" at bounding box center [1023, 534] width 22 height 15
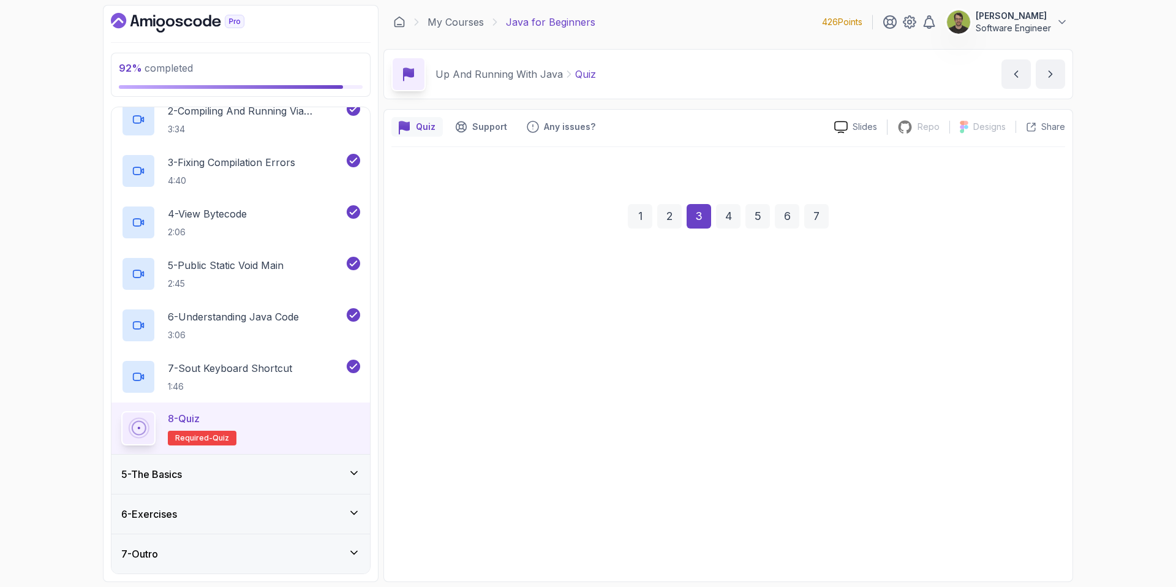
scroll to position [0, 0]
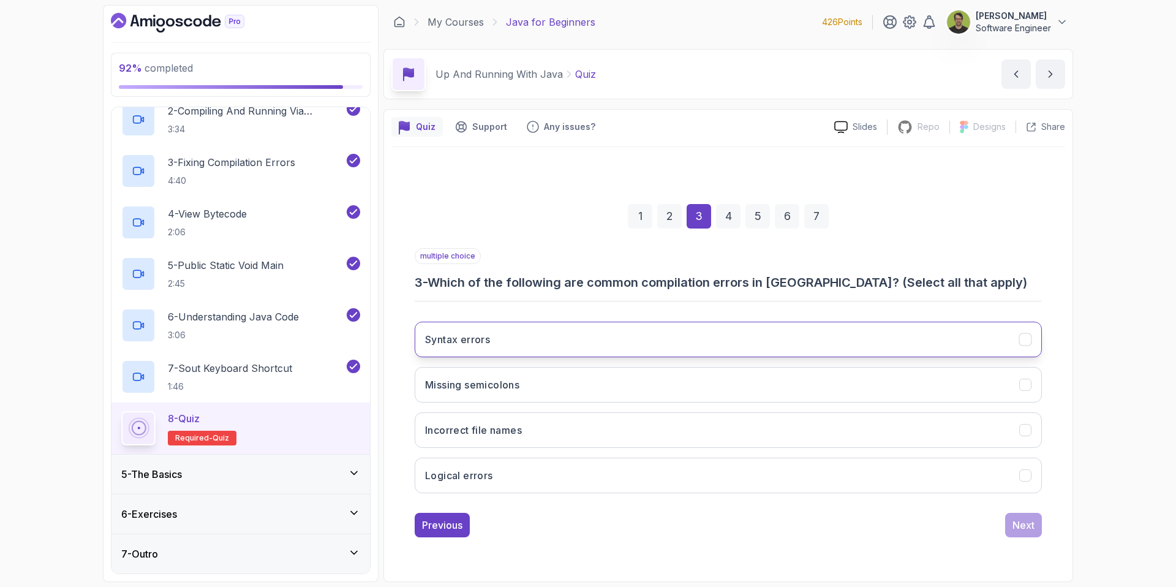
click at [1026, 341] on icon "Syntax errors" at bounding box center [1026, 339] width 12 height 12
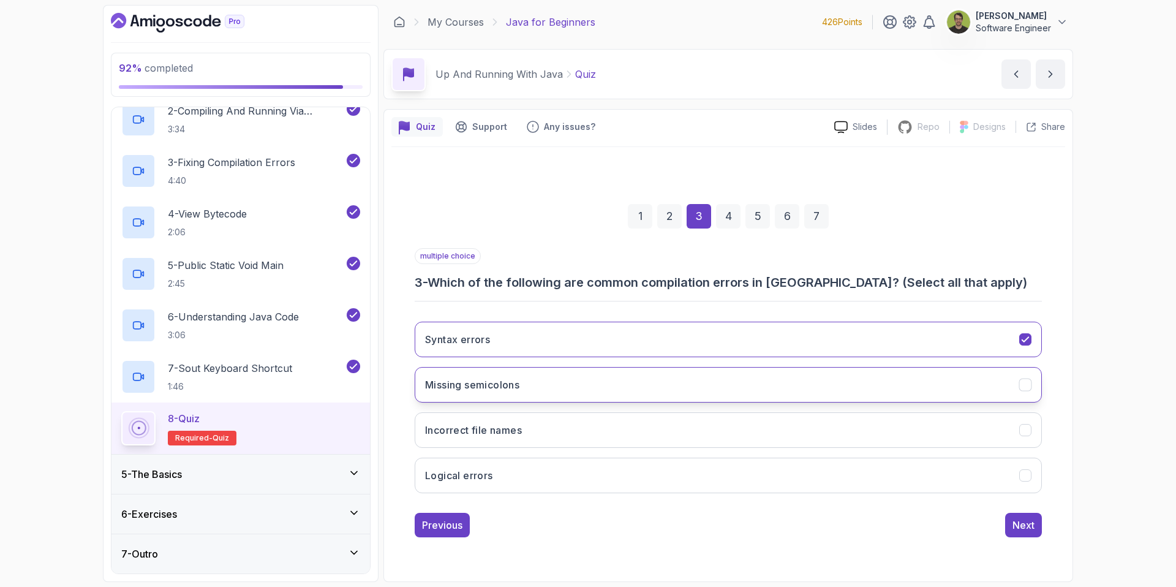
click at [1025, 383] on icon "Missing semicolons" at bounding box center [1026, 384] width 12 height 12
click at [1021, 519] on div "Next" at bounding box center [1023, 524] width 22 height 15
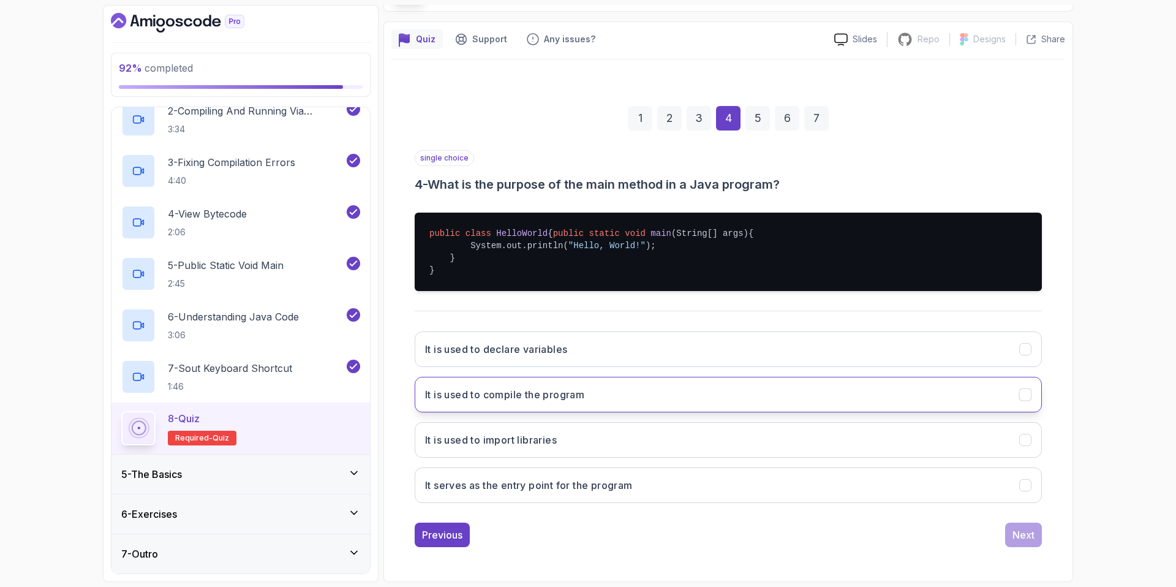
scroll to position [99, 0]
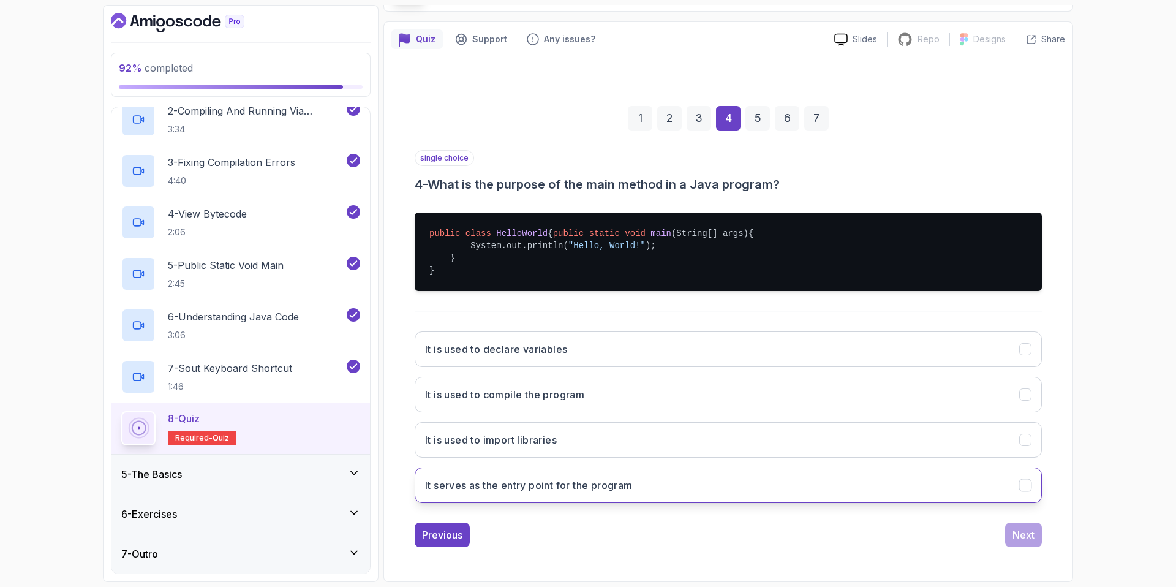
click at [1023, 489] on icon "It serves as the entry point for the program" at bounding box center [1026, 485] width 12 height 12
click at [1021, 533] on div "Next" at bounding box center [1023, 534] width 22 height 15
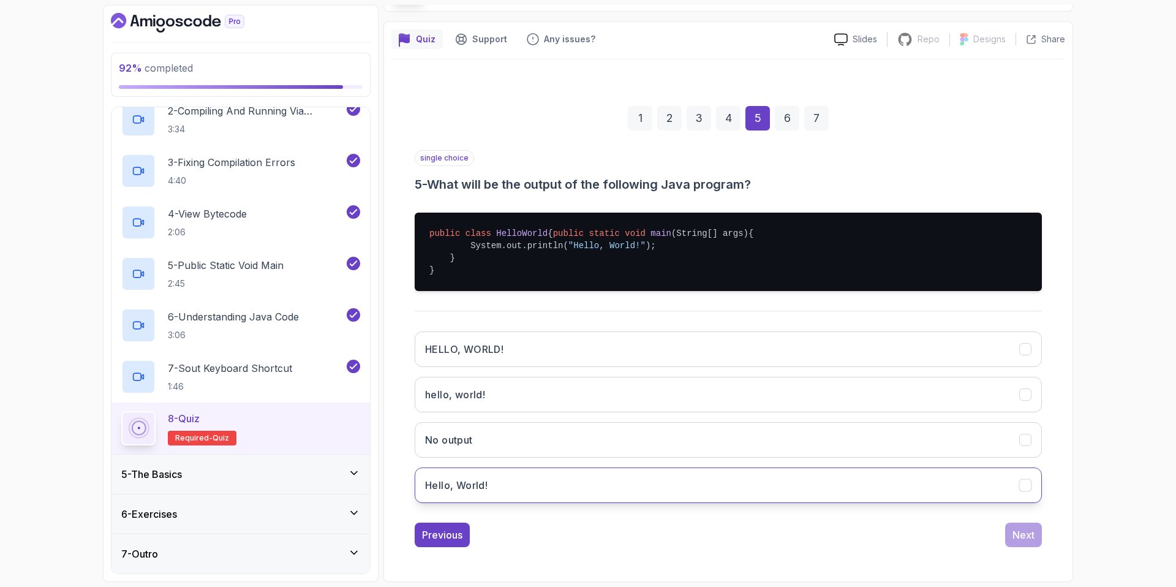
click at [1022, 488] on icon "Hello, World!" at bounding box center [1026, 485] width 12 height 12
click at [1015, 536] on div "Next" at bounding box center [1023, 534] width 22 height 15
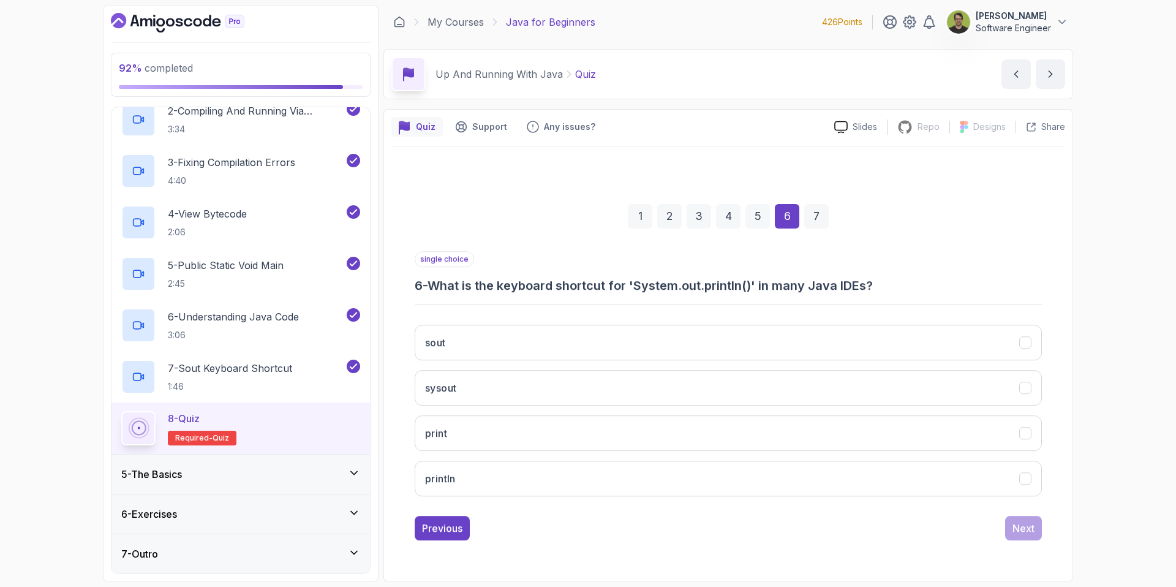
scroll to position [0, 0]
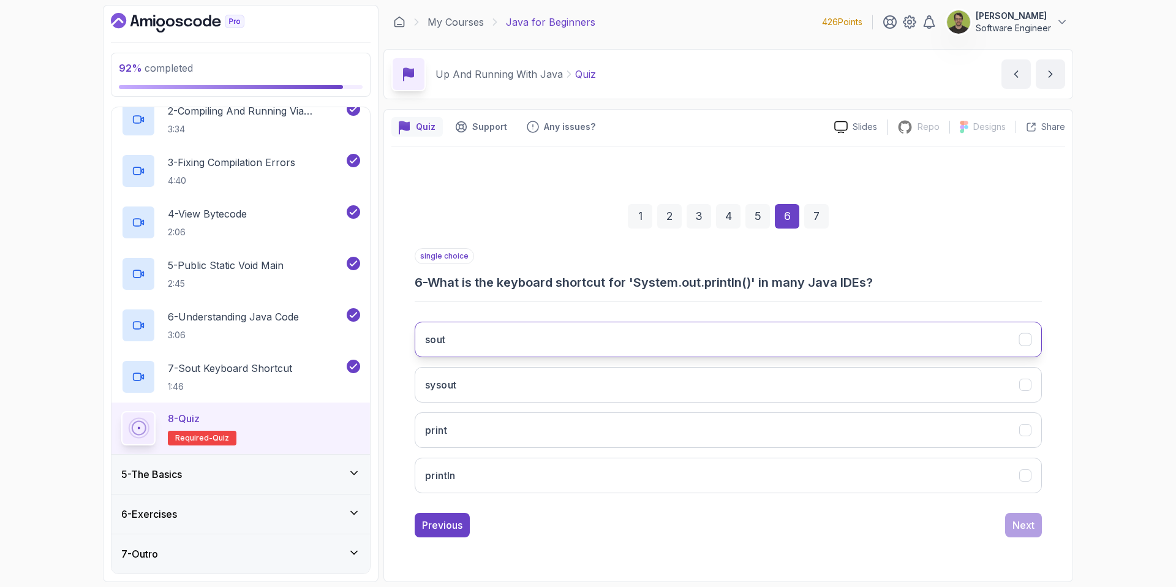
click at [1028, 339] on icon "sout" at bounding box center [1026, 339] width 12 height 12
click at [1016, 521] on div "Next" at bounding box center [1023, 524] width 22 height 15
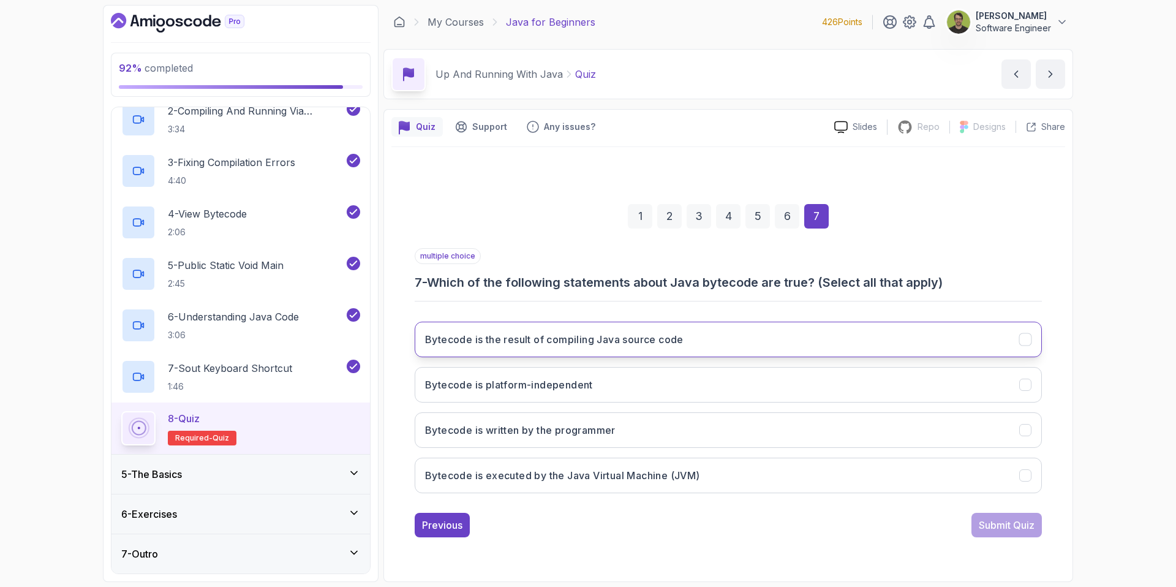
click at [1020, 340] on icon "Bytecode is the result of compiling Java source code" at bounding box center [1026, 339] width 12 height 12
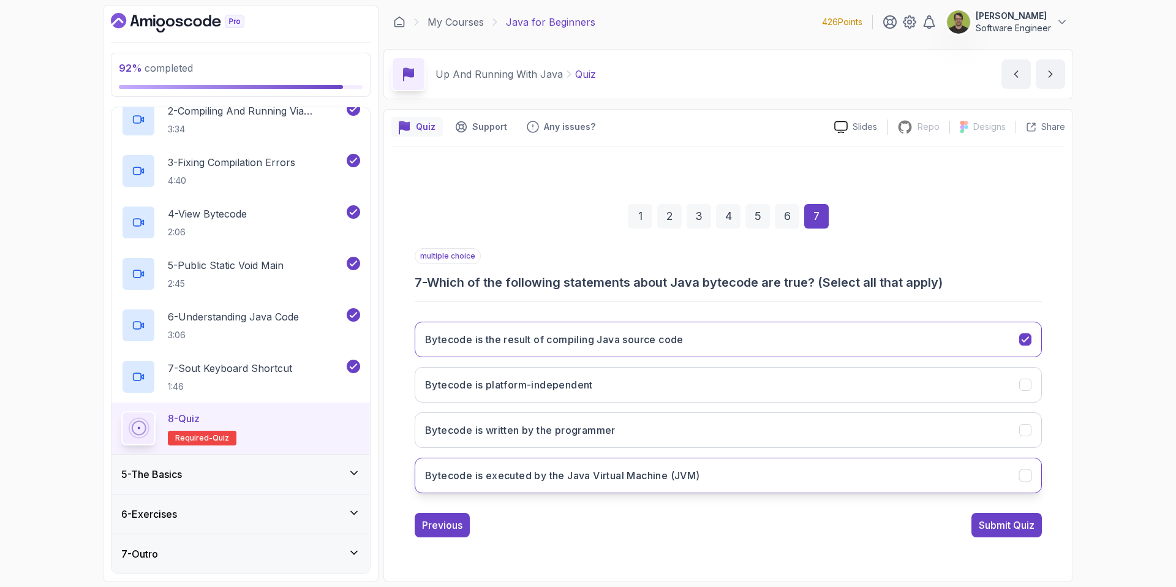
click at [1023, 479] on icon "Bytecode is executed by the Java Virtual Machine (JVM)" at bounding box center [1026, 475] width 12 height 12
click at [983, 526] on div "Submit Quiz" at bounding box center [1007, 524] width 56 height 15
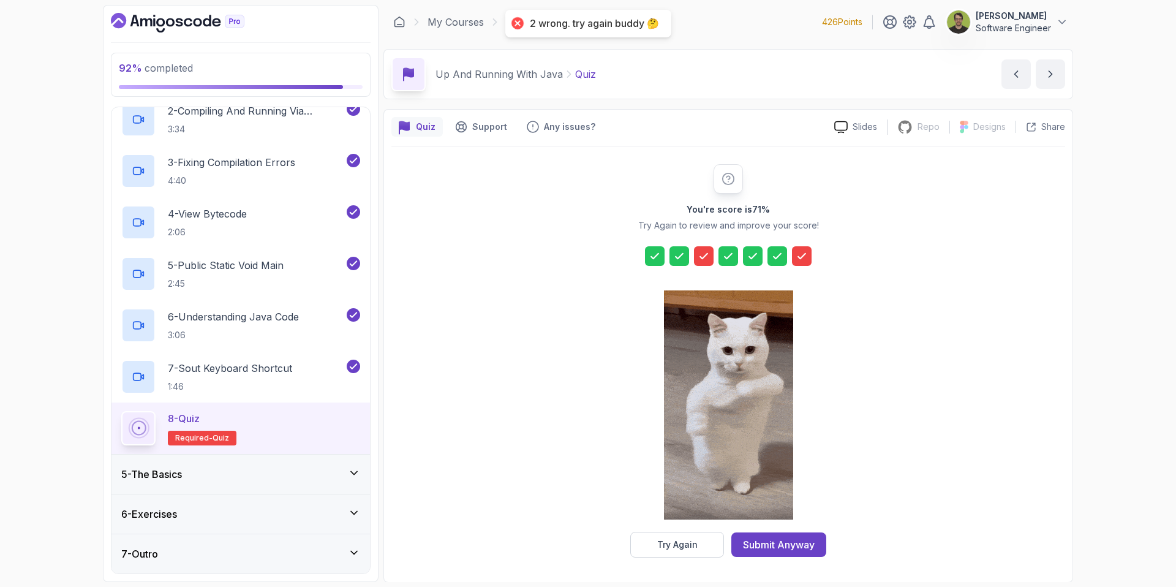
click at [799, 257] on icon at bounding box center [801, 256] width 7 height 5
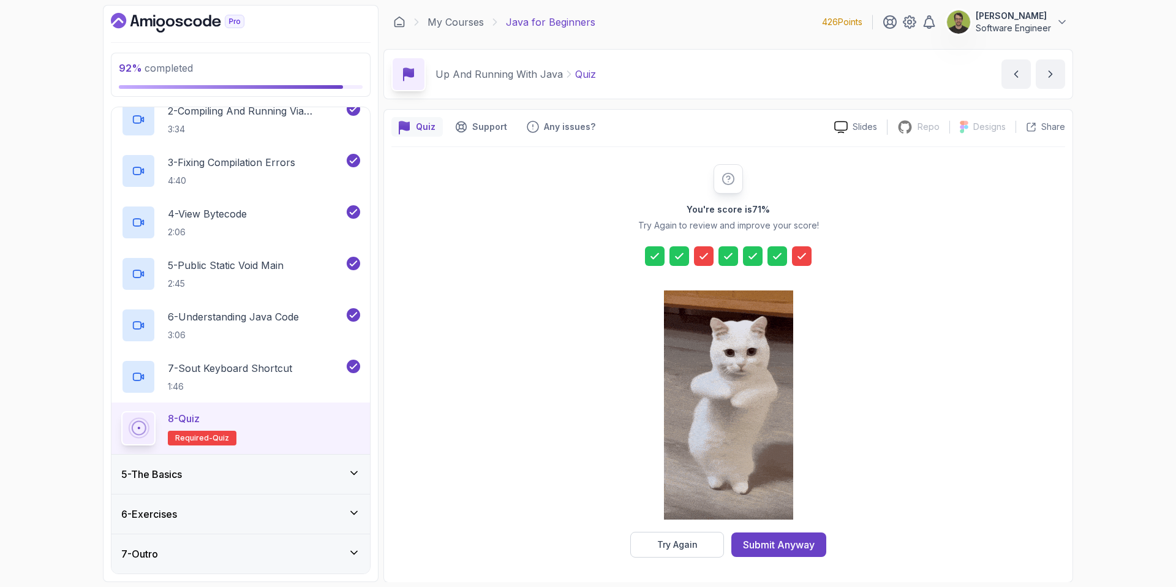
scroll to position [1, 0]
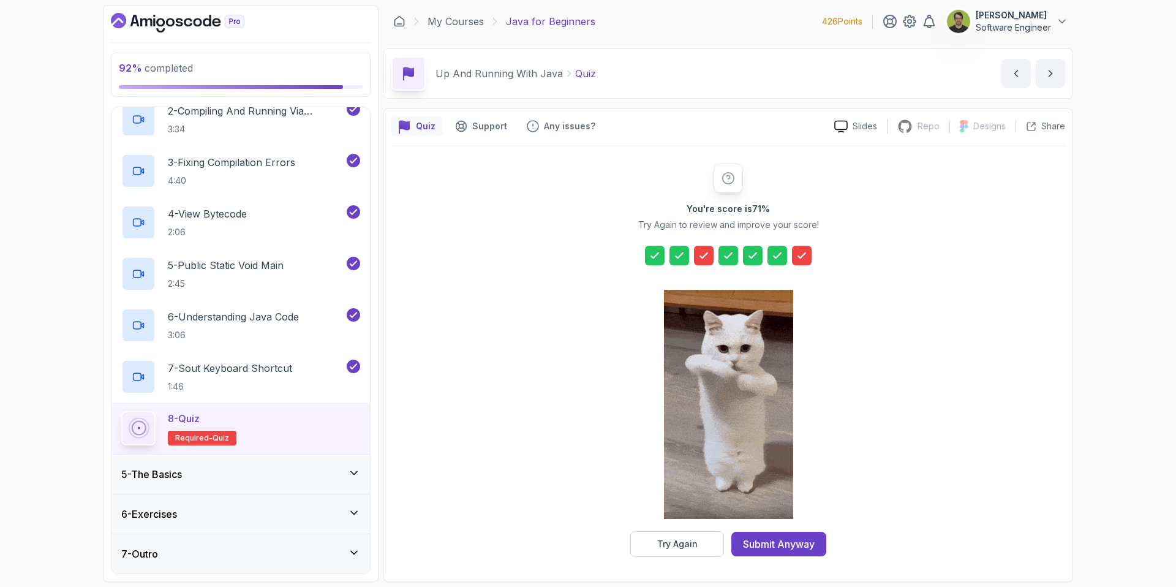
click at [701, 260] on icon at bounding box center [703, 255] width 12 height 12
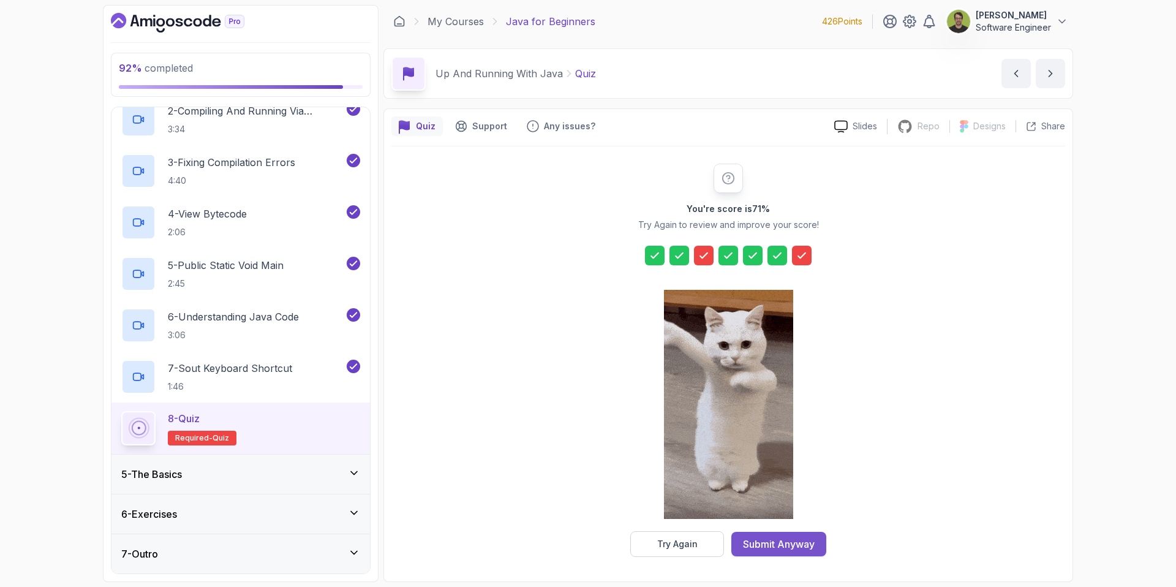
click at [781, 551] on button "Submit Anyway" at bounding box center [778, 544] width 95 height 24
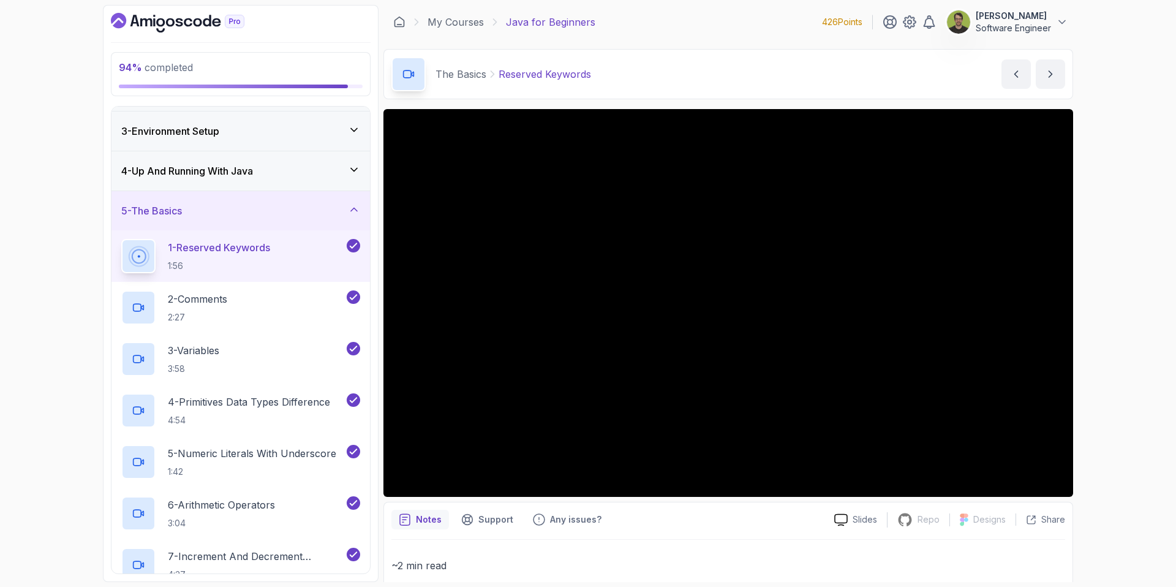
scroll to position [74, 0]
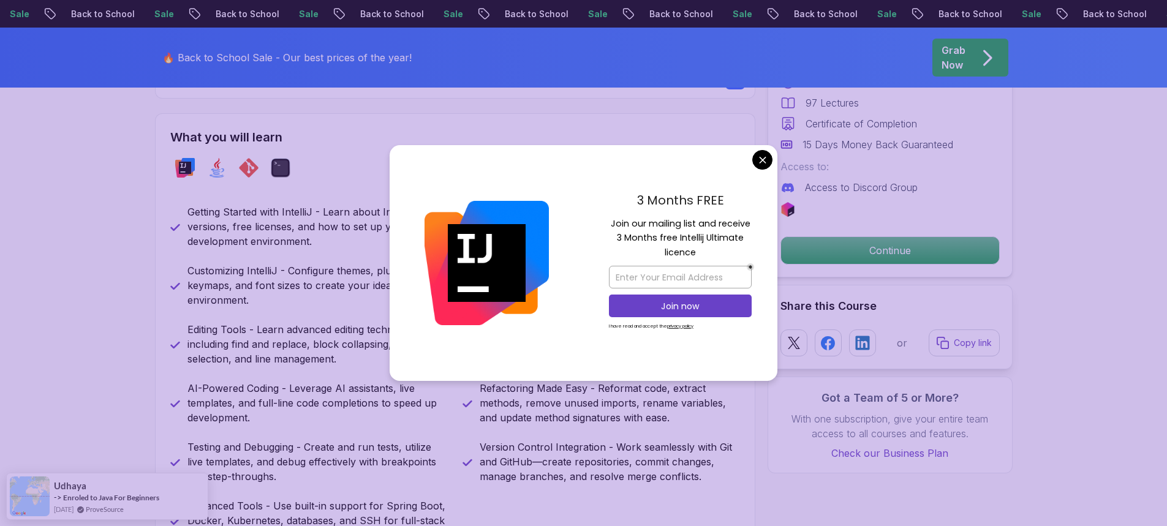
scroll to position [507, 0]
